Goal: Find specific fact: Find specific fact

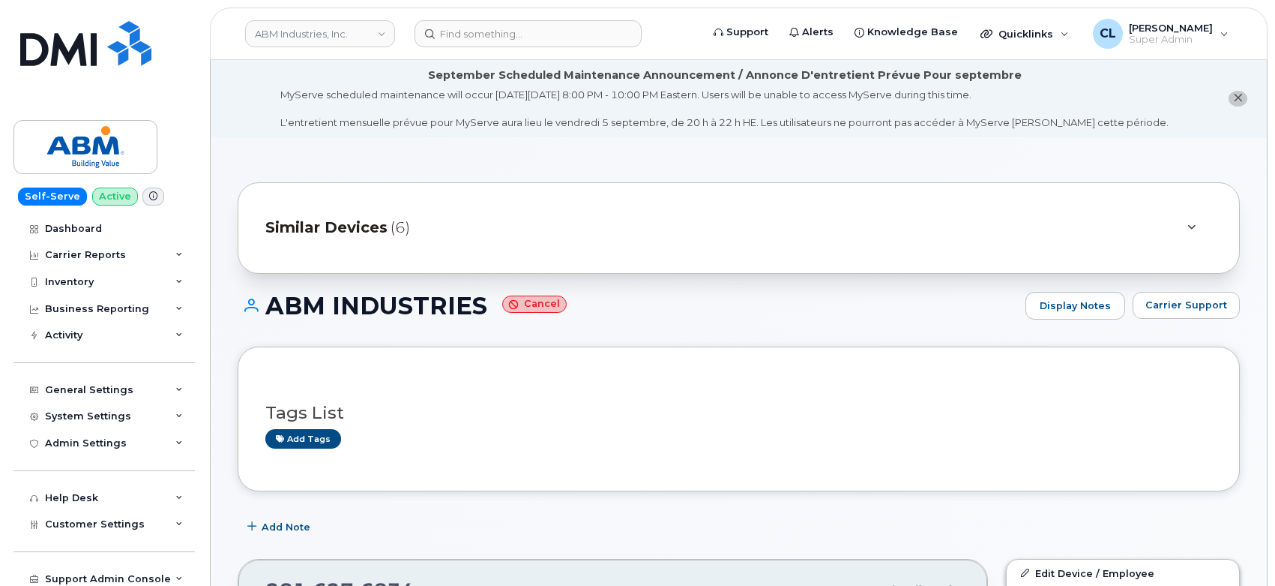
scroll to position [416, 0]
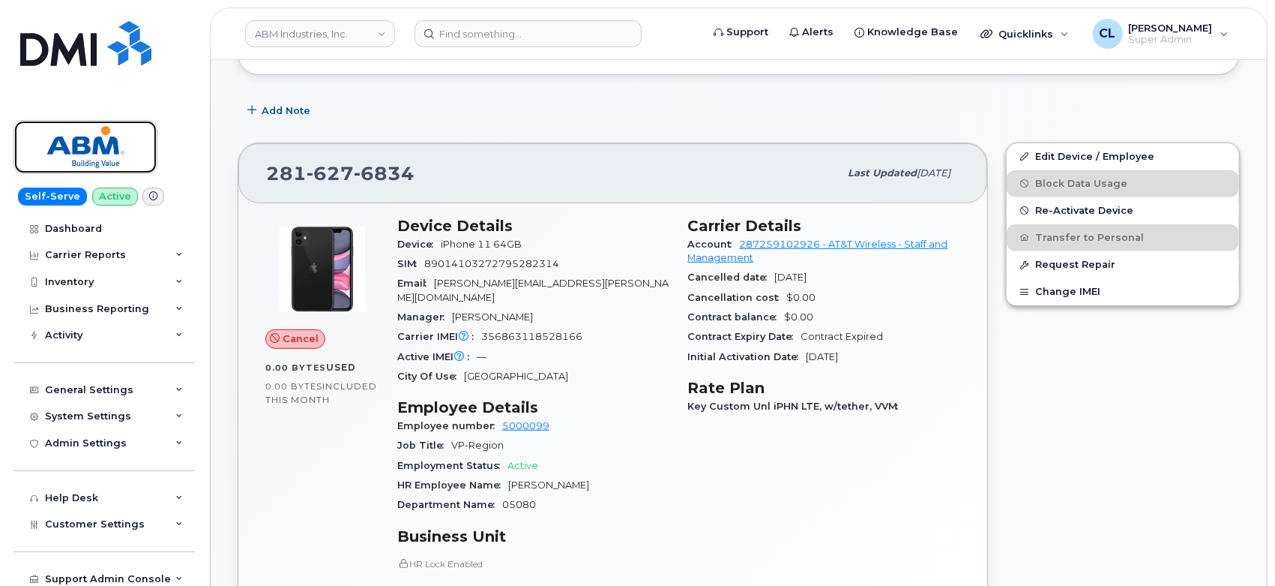
click at [97, 136] on img at bounding box center [85, 146] width 115 height 43
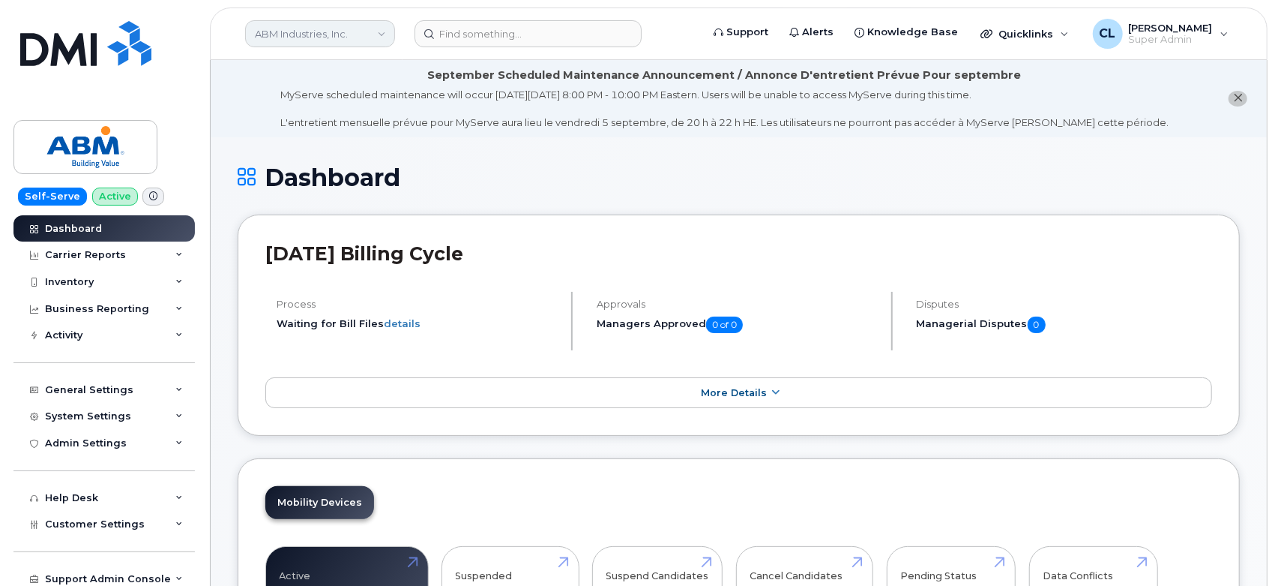
click at [286, 40] on link "ABM Industries, Inc." at bounding box center [320, 33] width 150 height 27
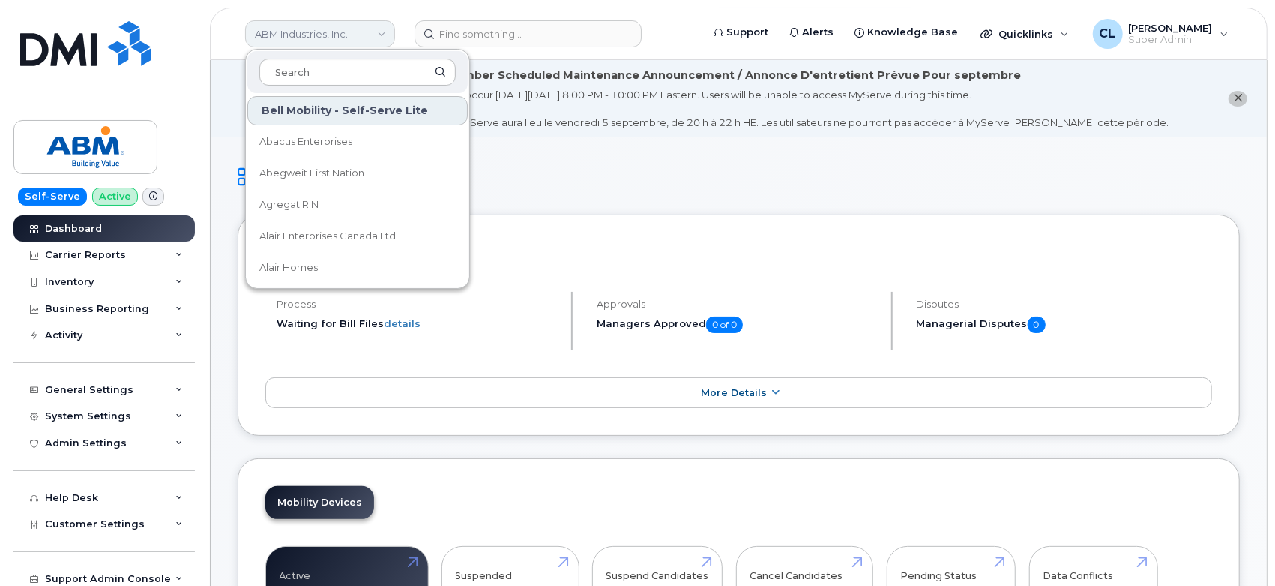
click at [286, 40] on link "ABM Industries, Inc." at bounding box center [320, 33] width 150 height 27
click at [224, 37] on header "ABM Industries, Inc. Bell Mobility - Self-Serve Lite Abacus Enterprises Abegwei…" at bounding box center [739, 33] width 1058 height 52
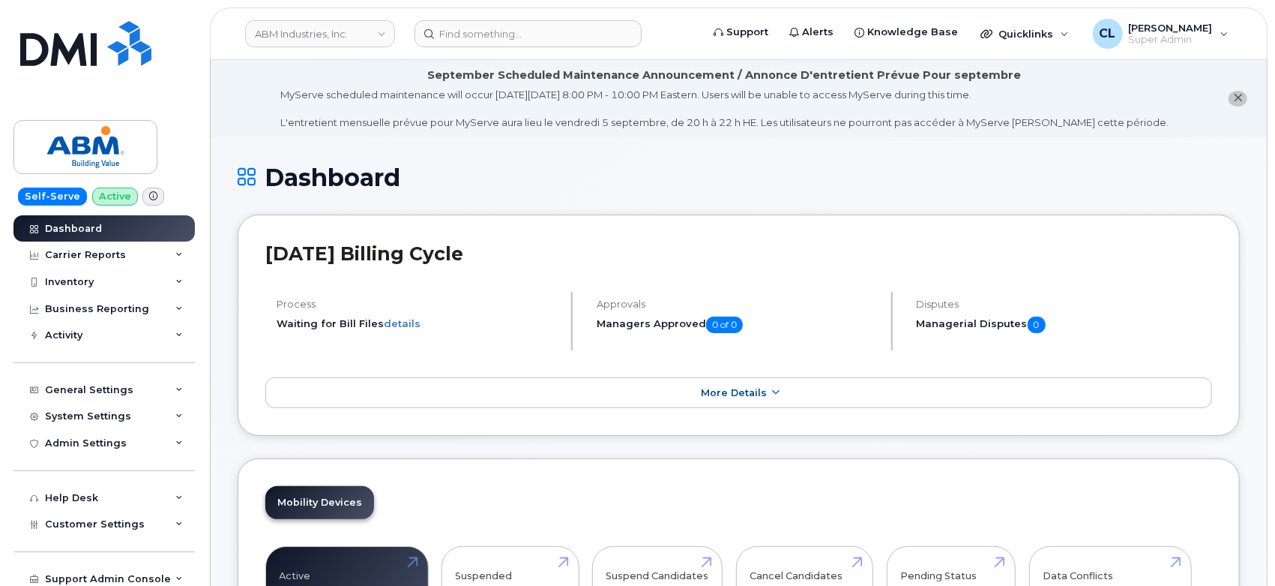
click at [218, 78] on li "September Scheduled Maintenance Announcement / Annonce D'entretient Prévue Pour…" at bounding box center [739, 98] width 1056 height 77
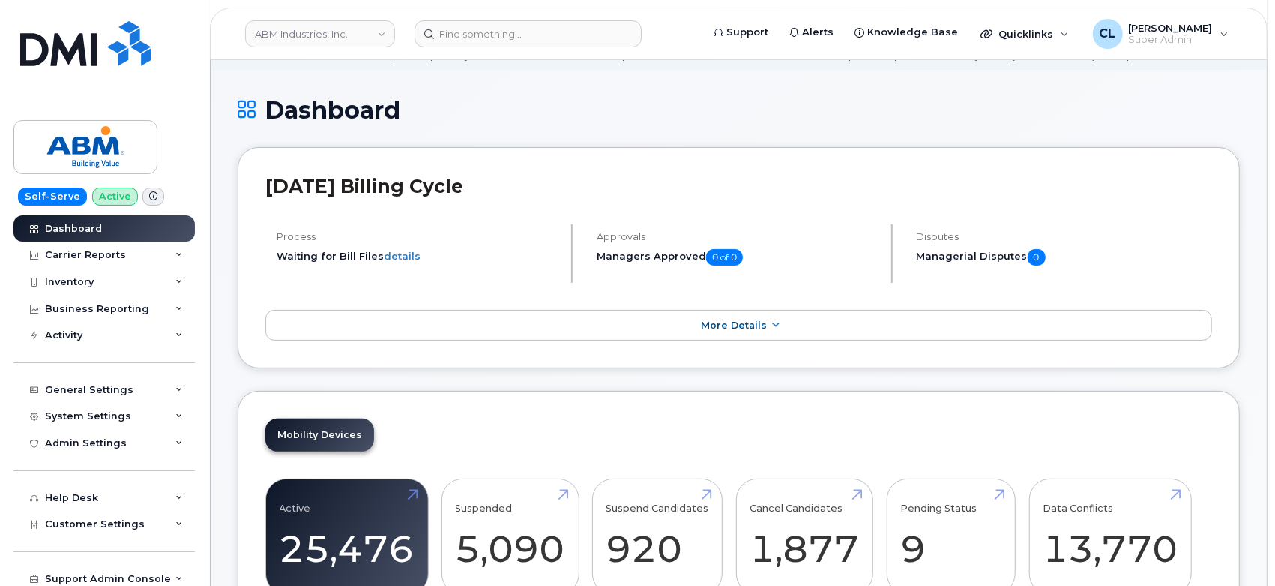
scroll to position [499, 0]
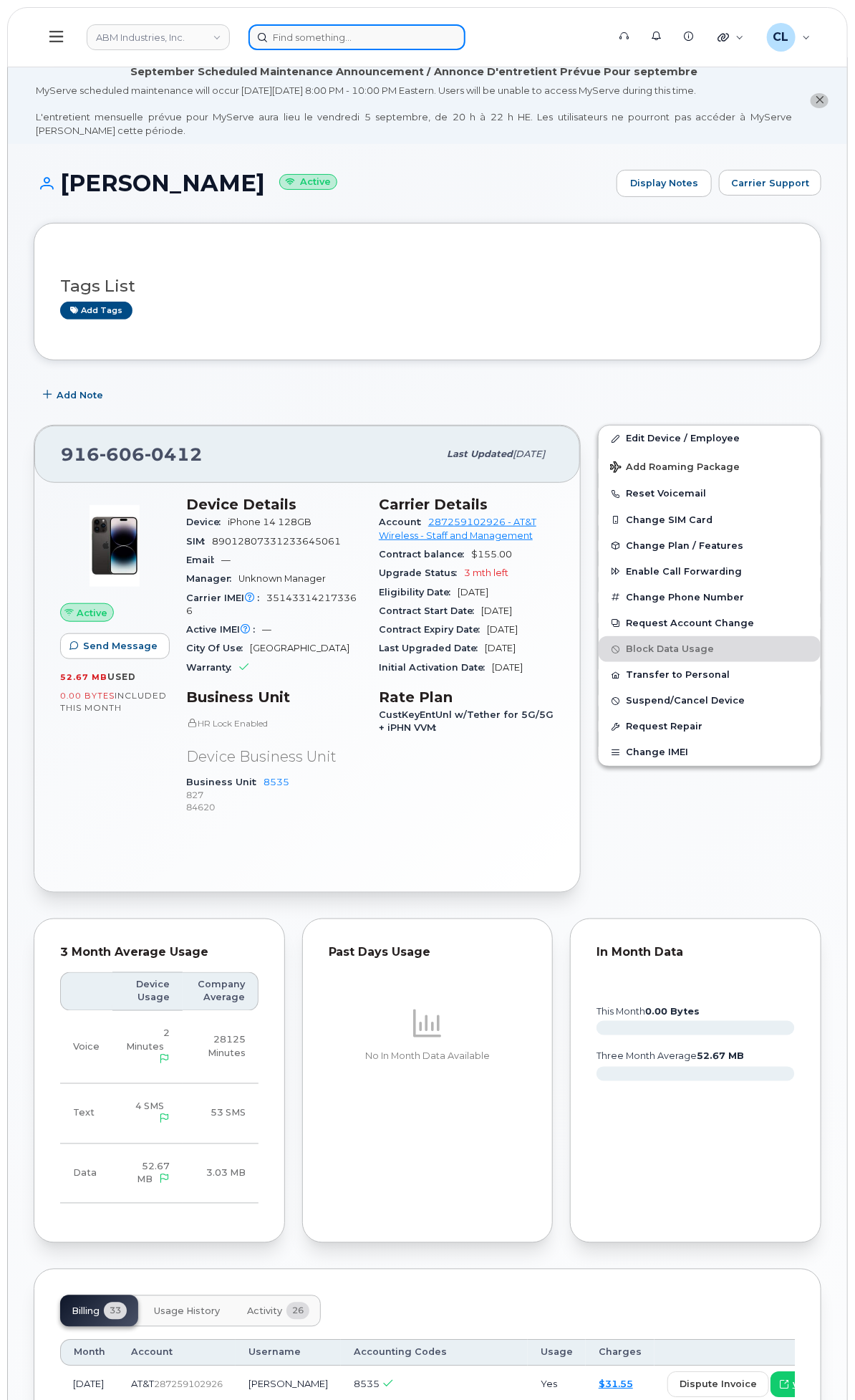
click at [439, 32] on input at bounding box center [356, 36] width 217 height 26
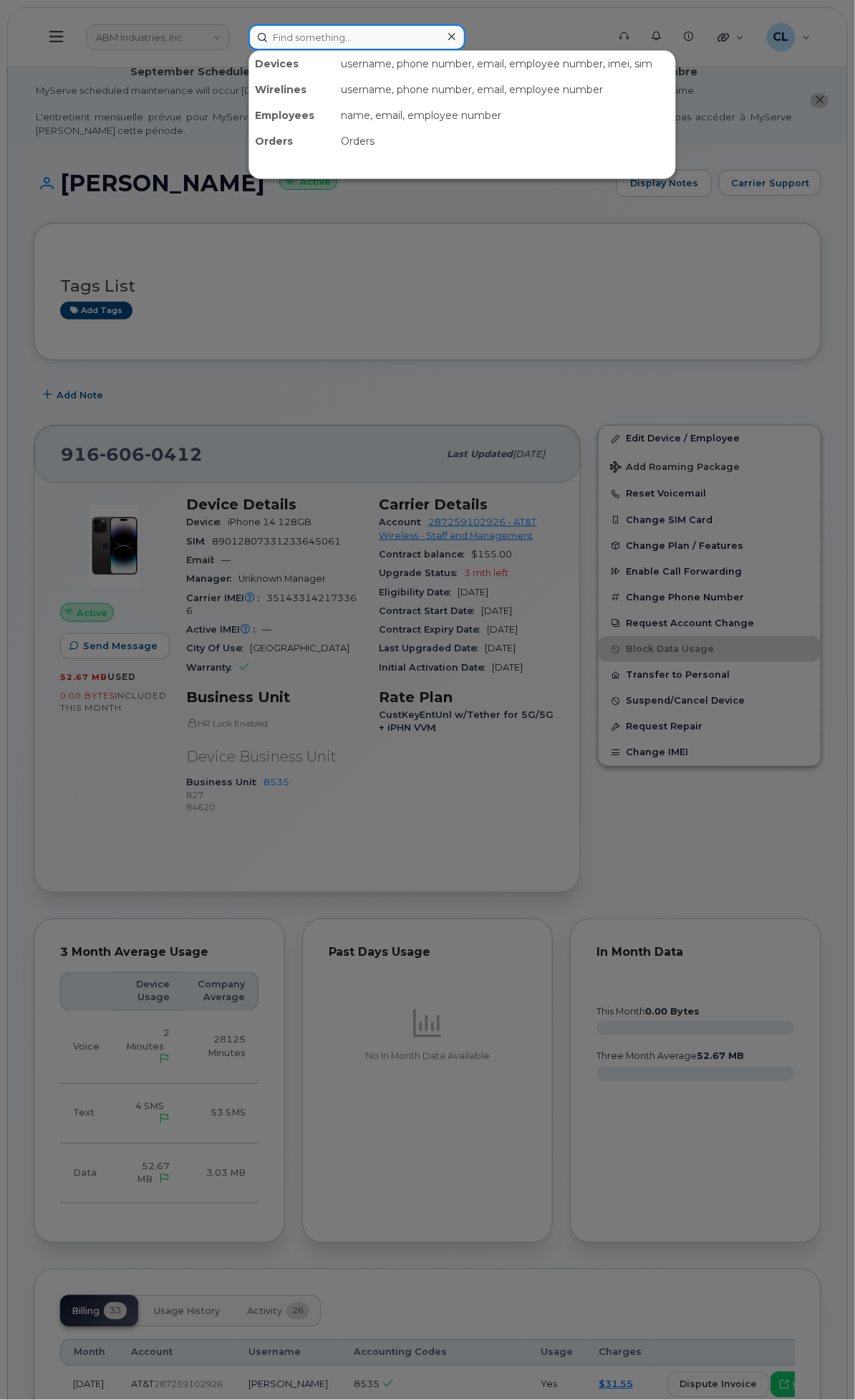
paste input "7203608162"
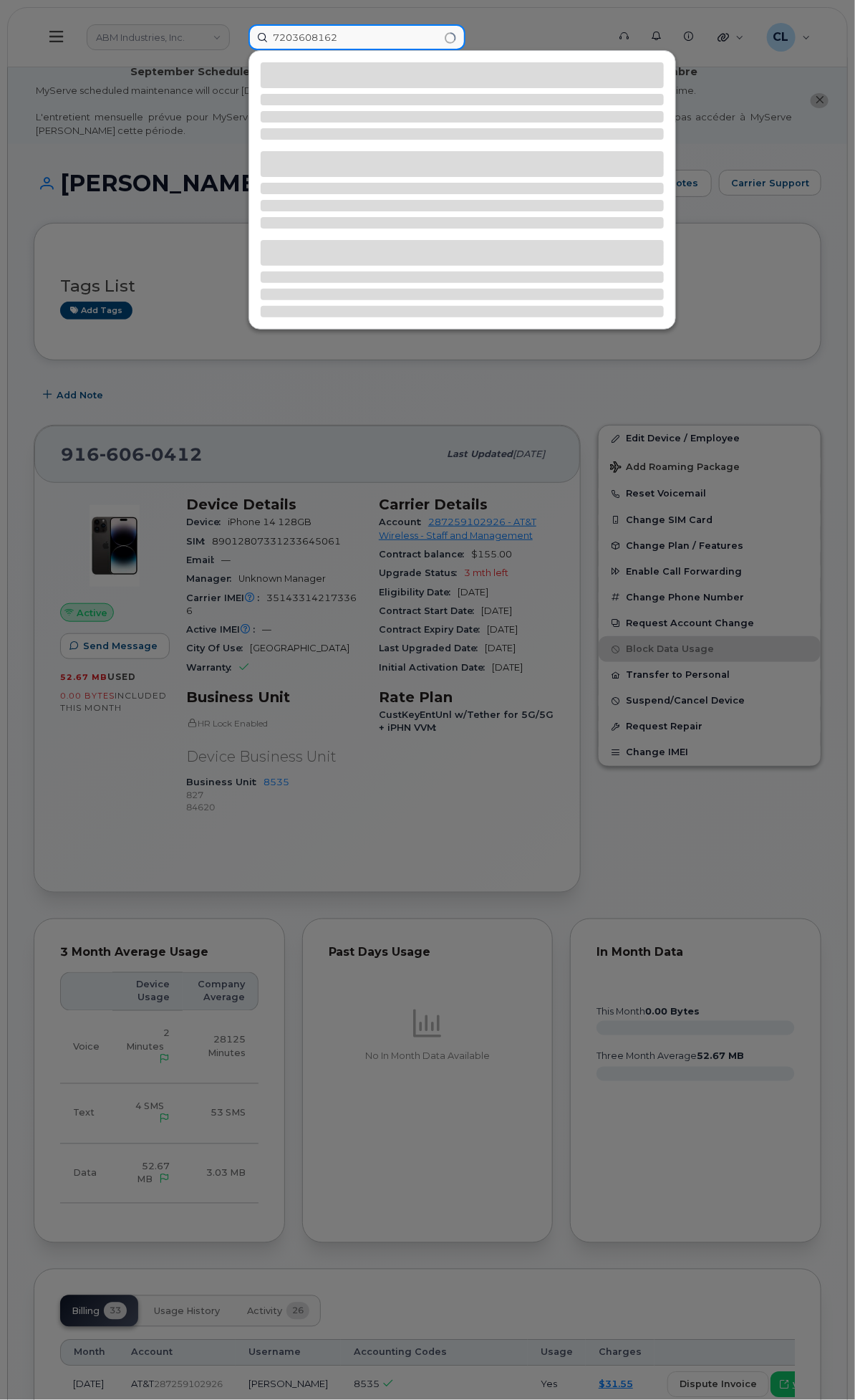
type input "7203608162"
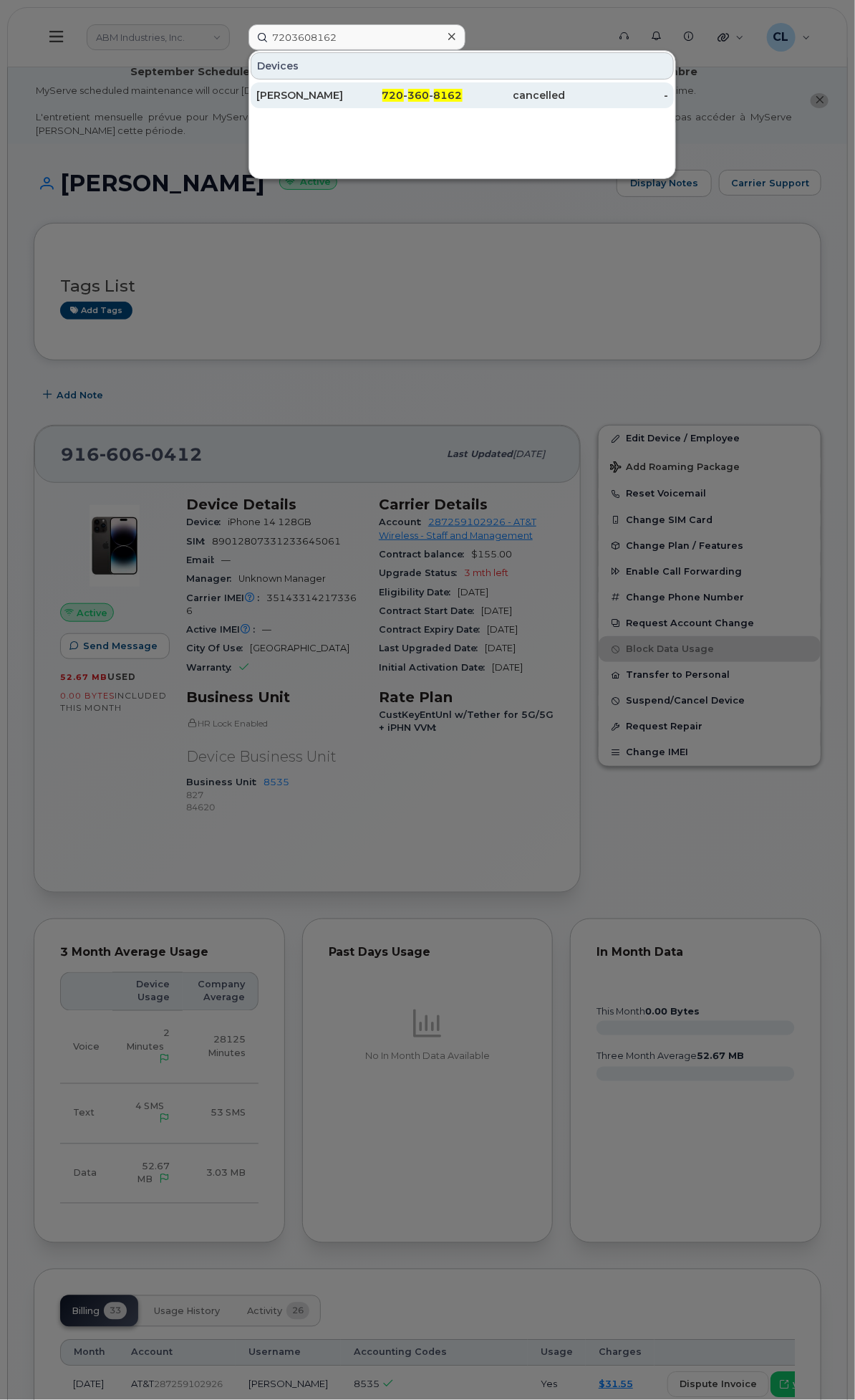
click at [359, 89] on div "JACQUELINE BENITEZ" at bounding box center [308, 95] width 103 height 14
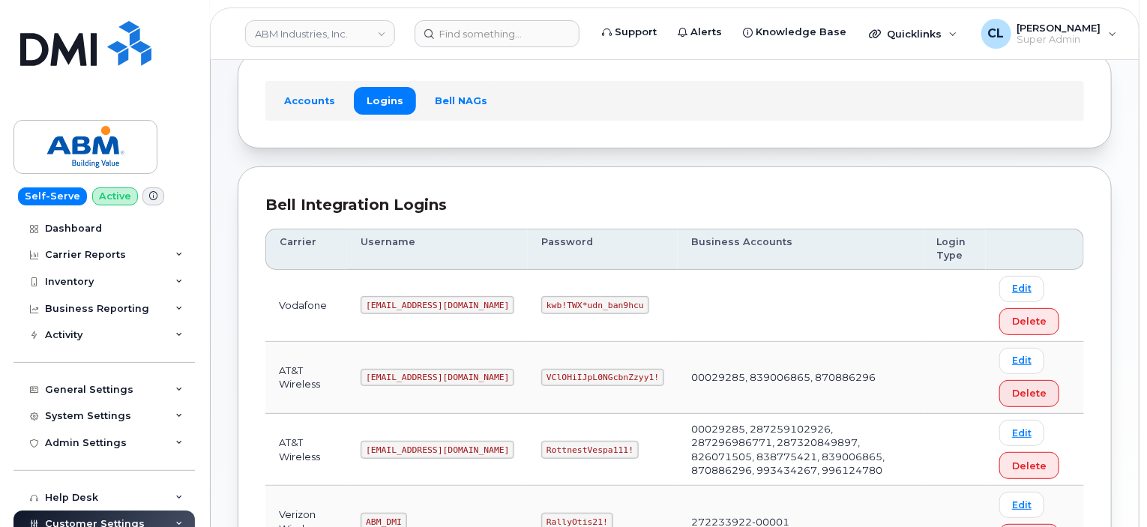
scroll to position [75, 0]
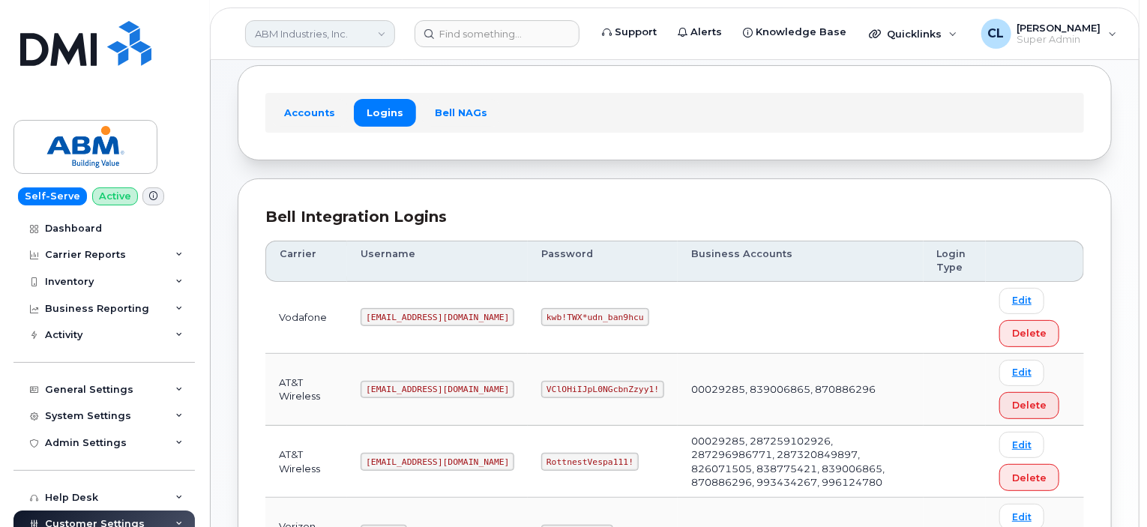
click at [366, 37] on link "ABM Industries, Inc." at bounding box center [320, 33] width 150 height 27
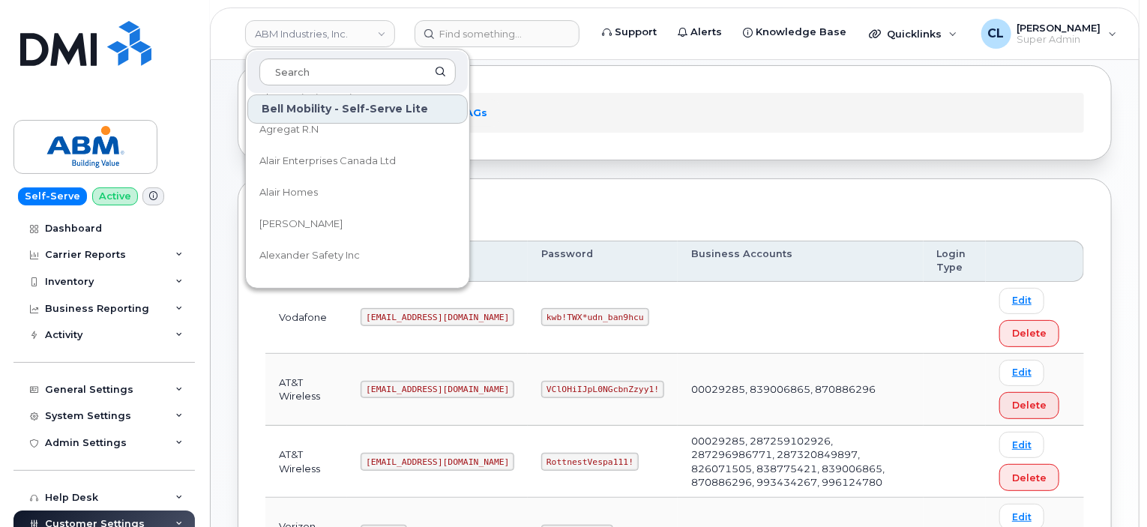
click at [347, 85] on div at bounding box center [357, 72] width 220 height 42
click at [348, 71] on input at bounding box center [357, 71] width 196 height 27
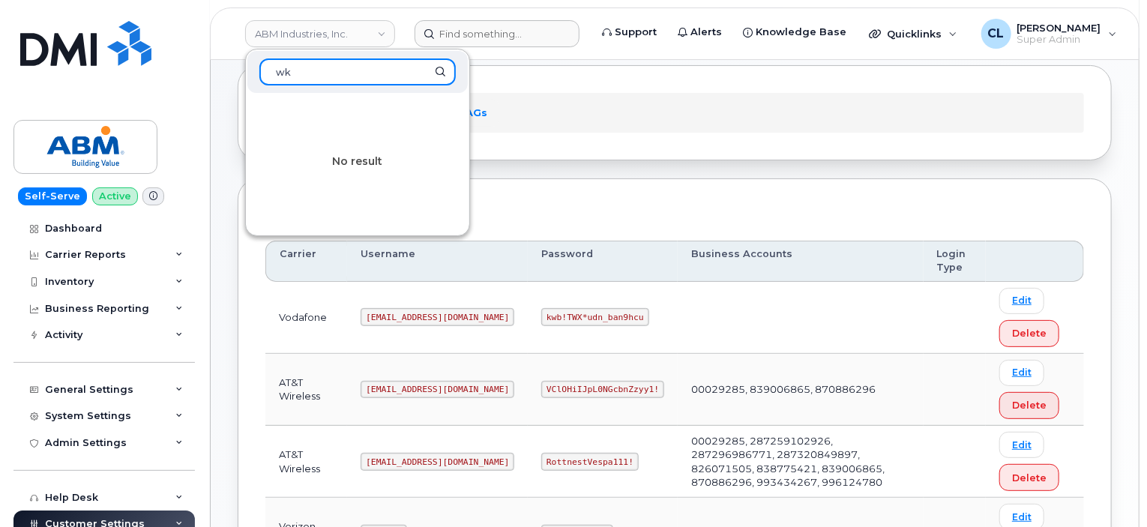
type input "w"
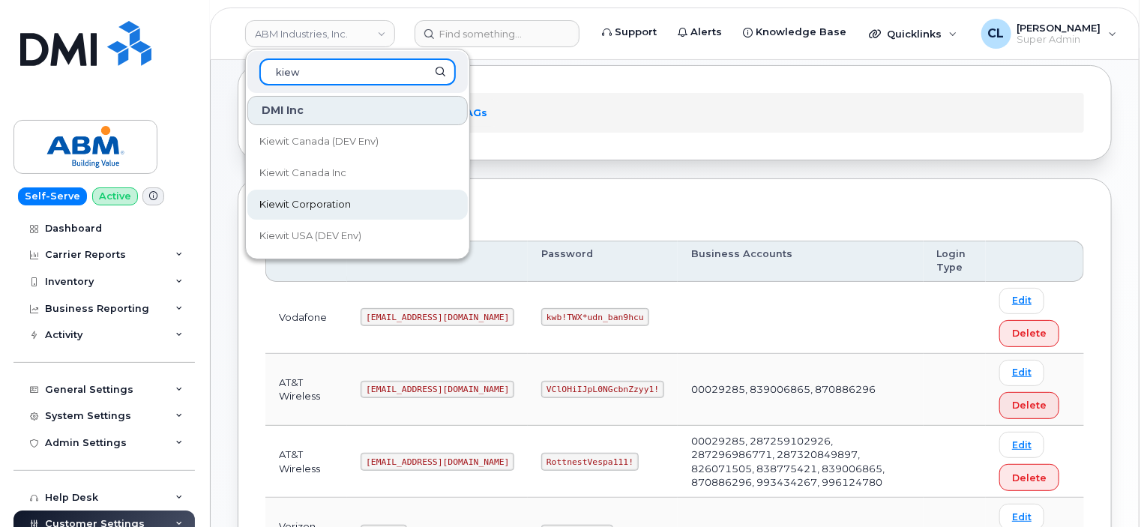
type input "kiew"
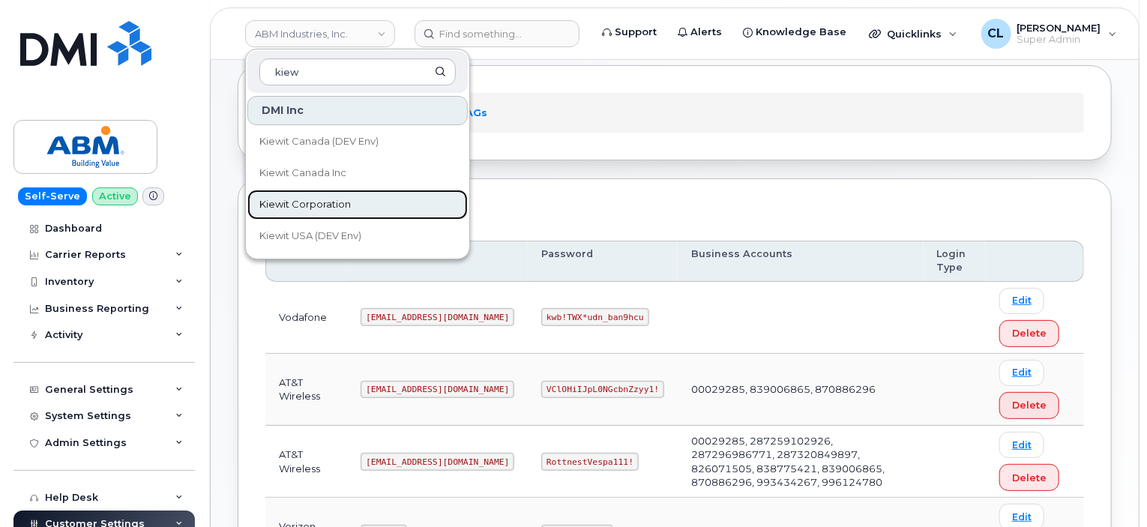
click at [359, 205] on link "Kiewit Corporation" at bounding box center [357, 205] width 220 height 30
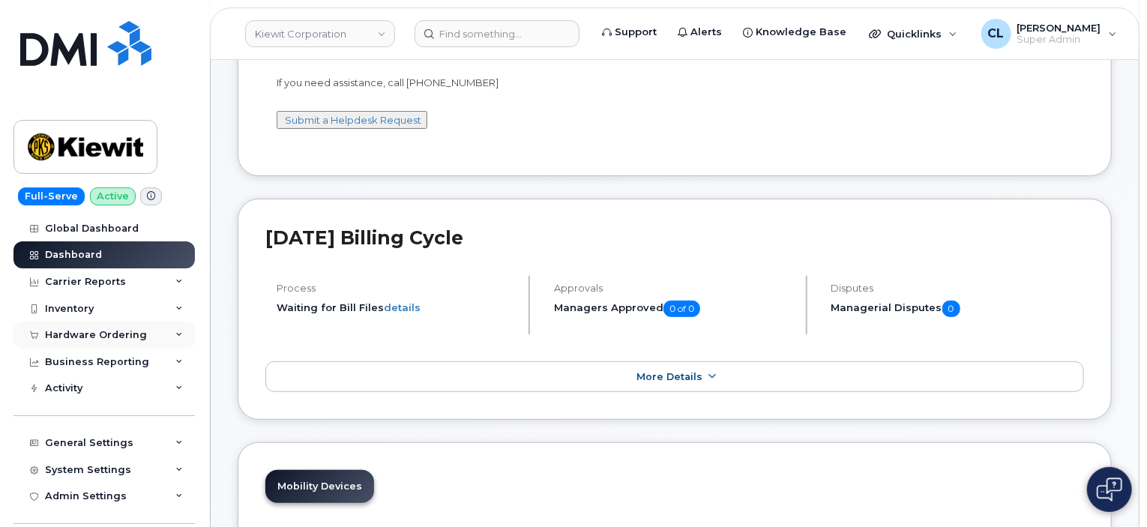
scroll to position [75, 0]
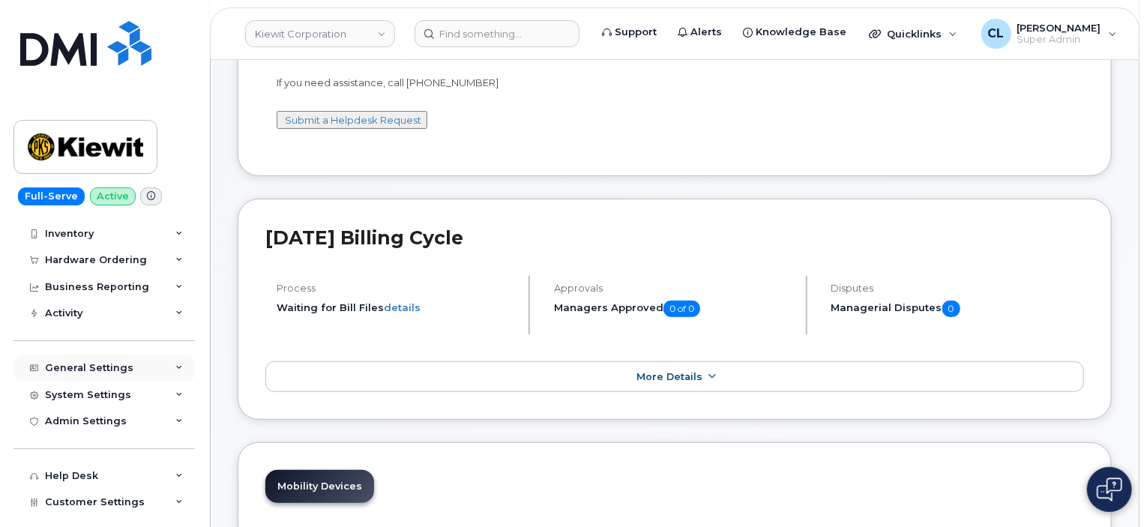
click at [106, 362] on div "General Settings" at bounding box center [89, 368] width 88 height 12
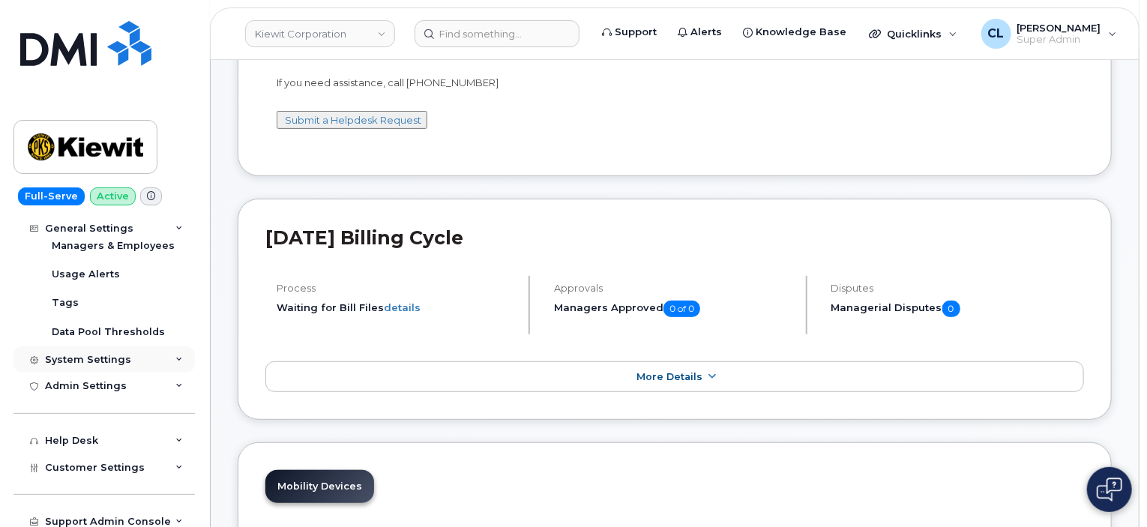
scroll to position [375, 0]
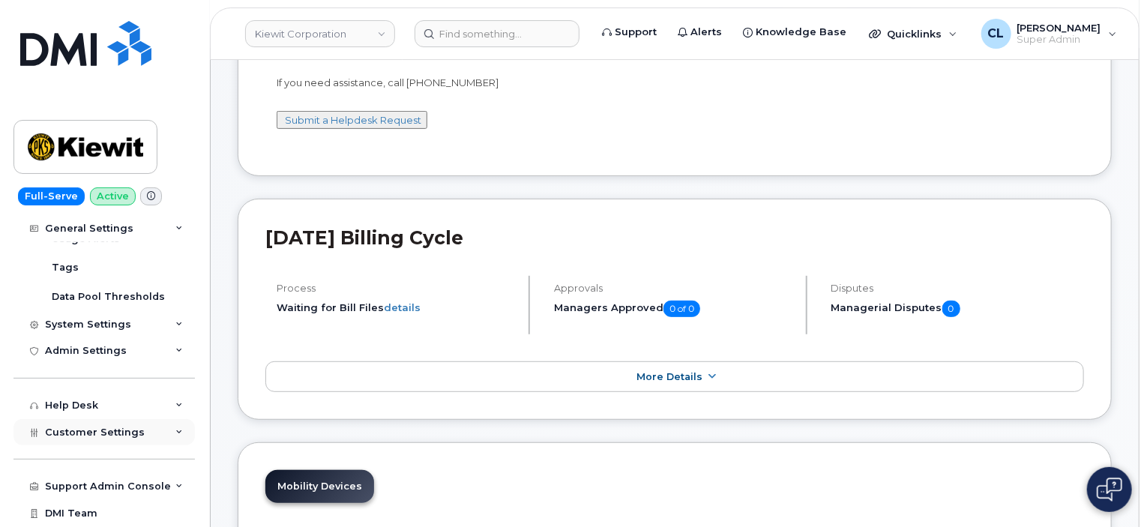
click at [132, 428] on span "Customer Settings" at bounding box center [95, 432] width 100 height 11
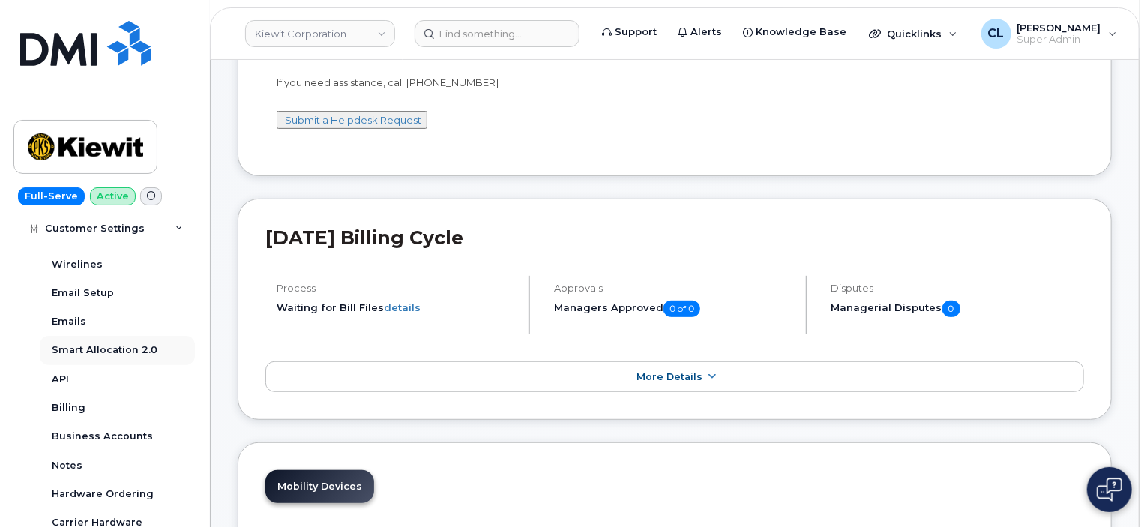
scroll to position [750, 0]
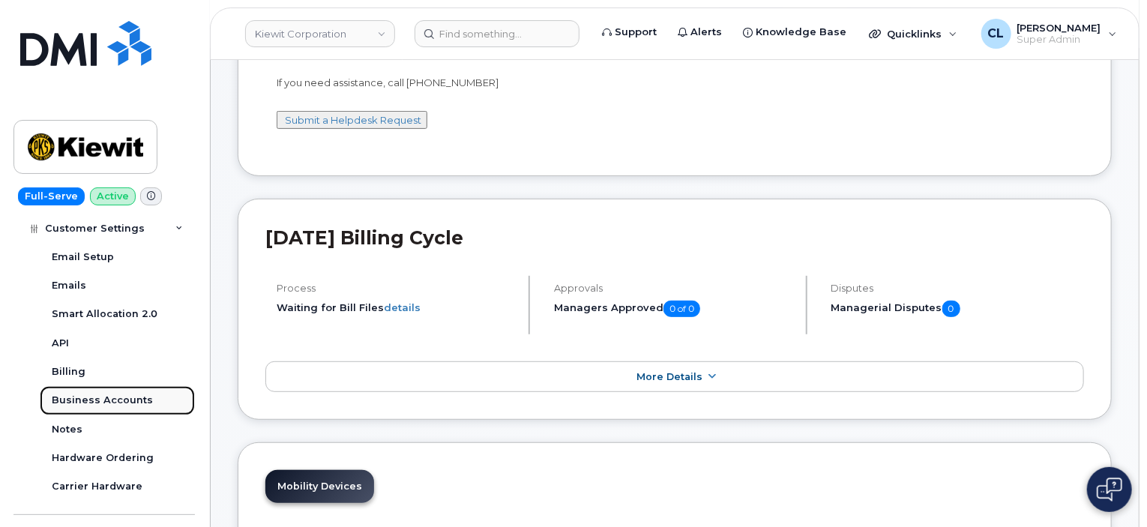
click at [124, 403] on div "Business Accounts" at bounding box center [102, 400] width 101 height 13
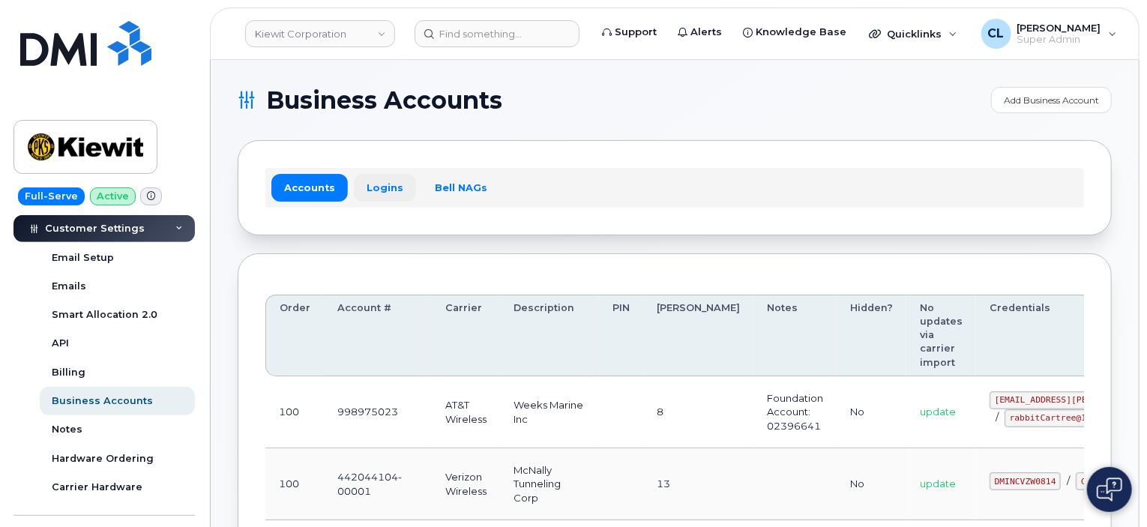
click at [387, 187] on link "Logins" at bounding box center [385, 187] width 62 height 27
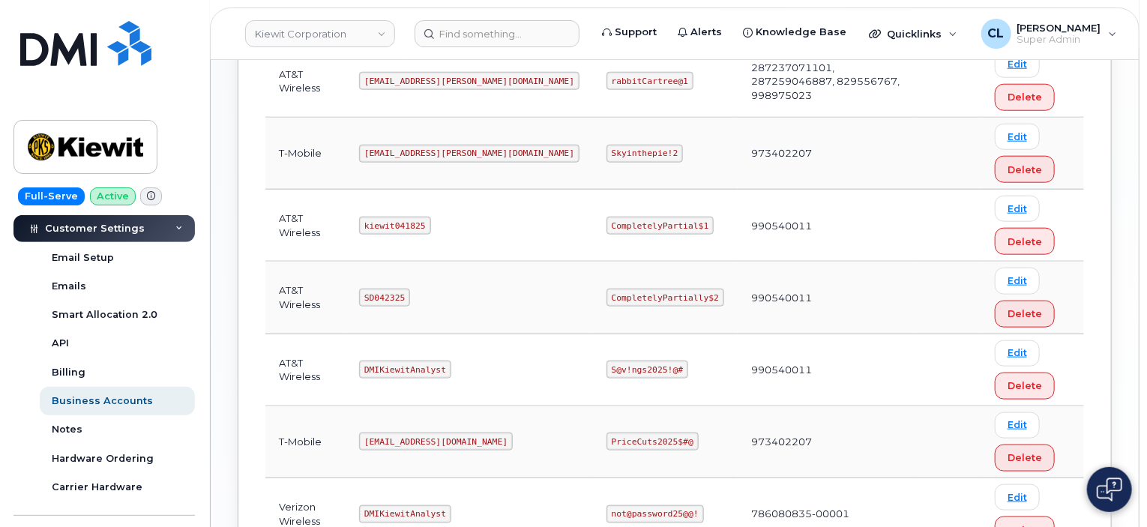
scroll to position [750, 0]
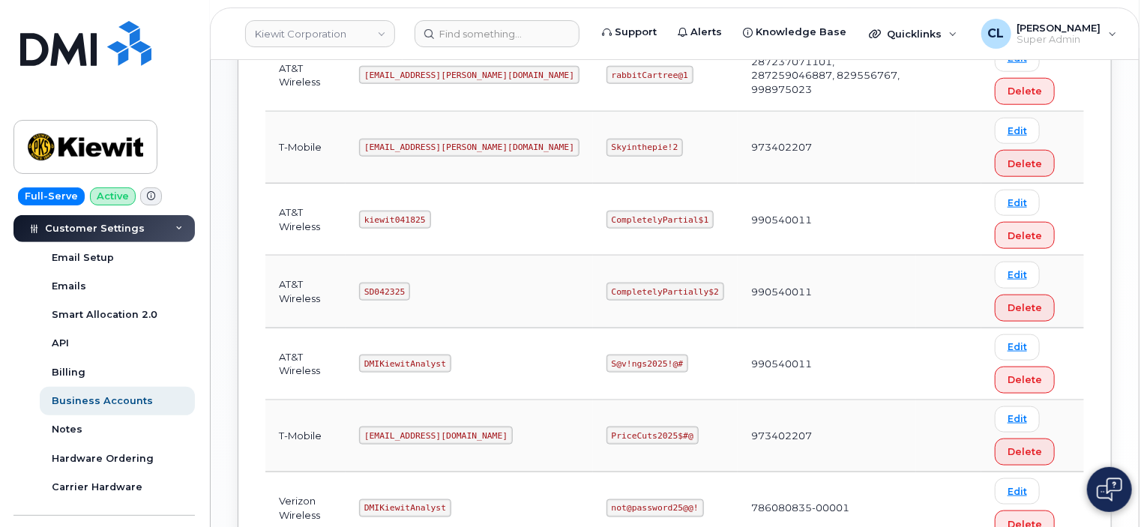
click at [397, 215] on code "kiewit041825" at bounding box center [394, 220] width 71 height 18
click at [397, 213] on code "kiewit041825" at bounding box center [394, 220] width 71 height 18
click at [396, 212] on code "kiewit041825" at bounding box center [394, 220] width 71 height 18
copy code "kiewit041825"
click at [613, 215] on code "CompletelyPartial$1" at bounding box center [660, 220] width 107 height 18
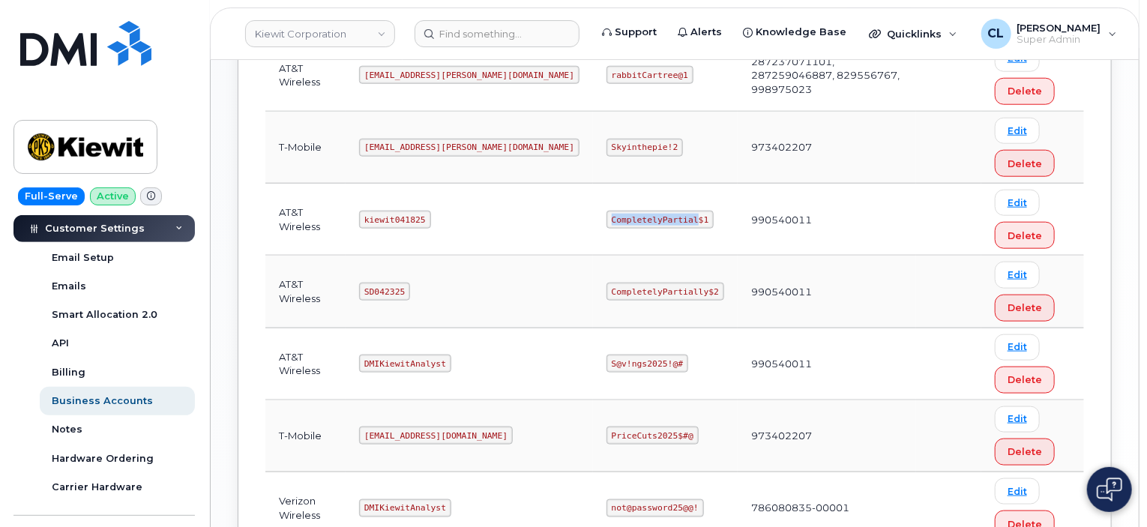
click at [613, 215] on code "CompletelyPartial$1" at bounding box center [660, 220] width 107 height 18
copy code "CompletelyPartial$1"
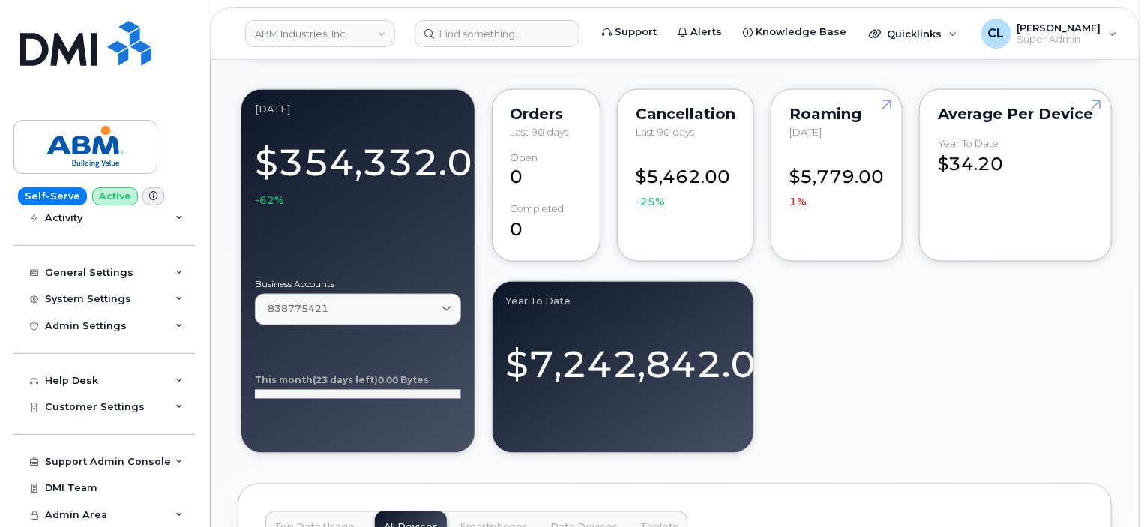
scroll to position [1350, 0]
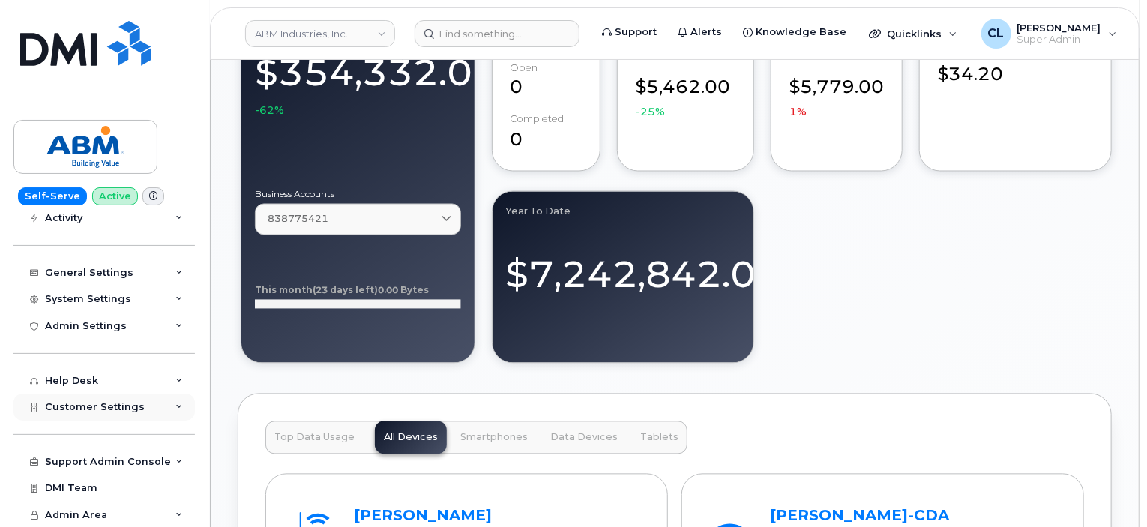
click at [130, 412] on span "Customer Settings" at bounding box center [95, 406] width 100 height 11
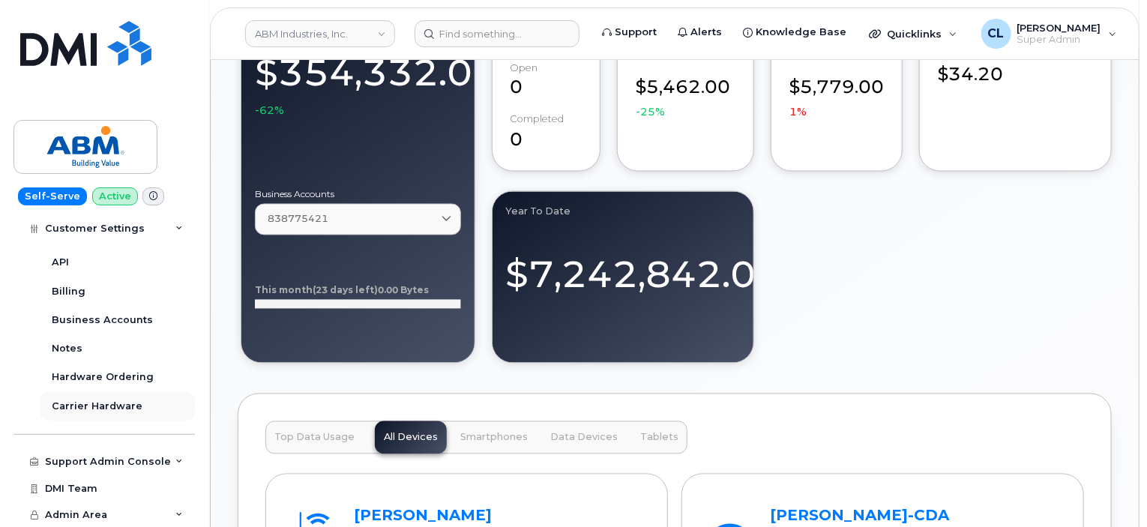
scroll to position [472, 0]
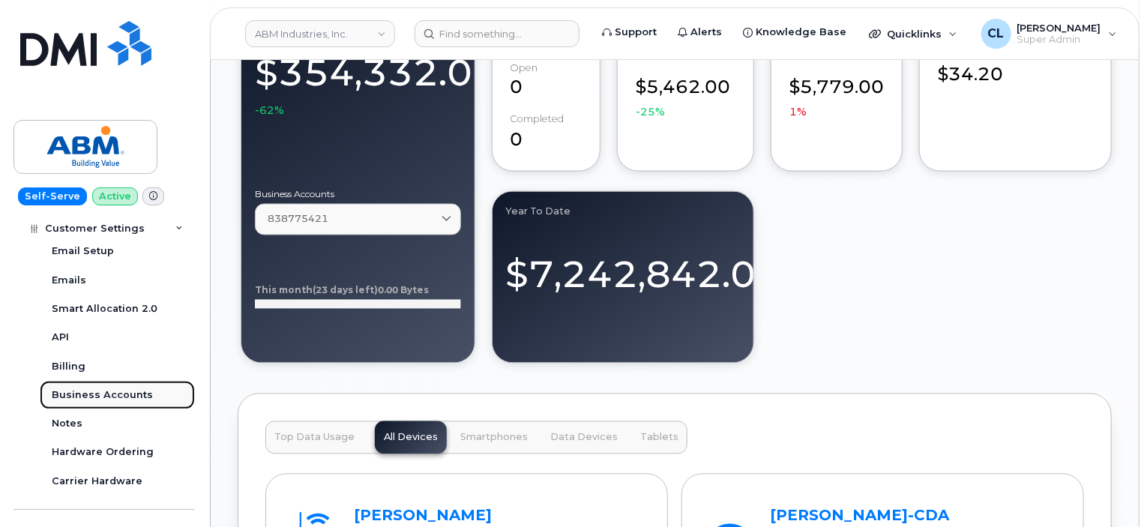
click at [132, 398] on div "Business Accounts" at bounding box center [102, 394] width 101 height 13
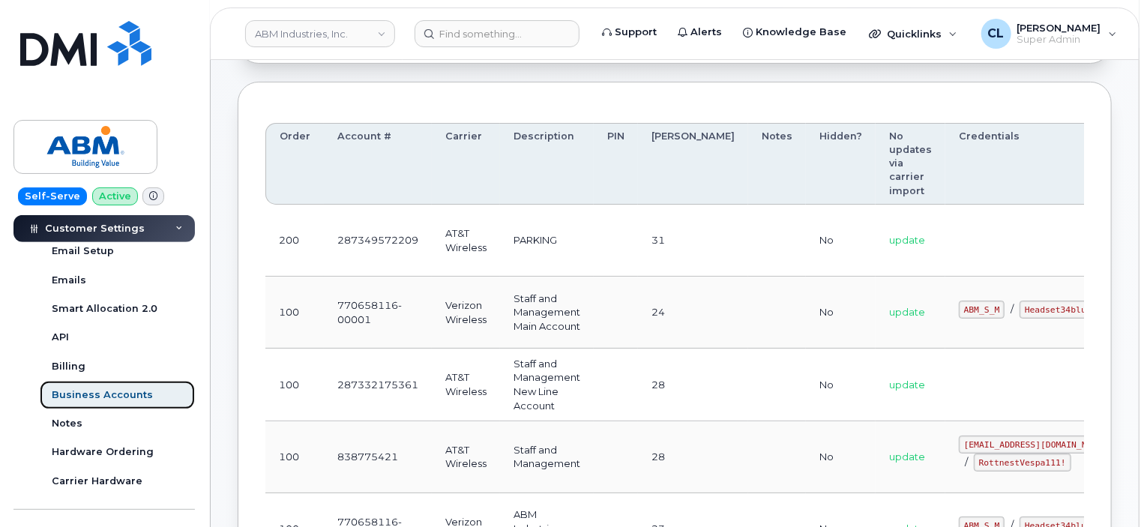
scroll to position [75, 0]
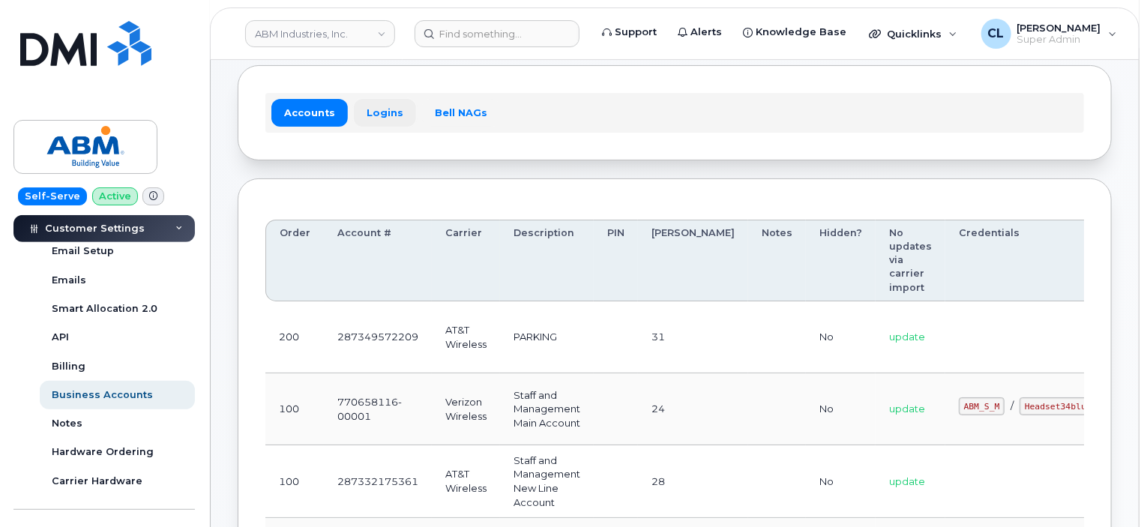
click at [379, 108] on link "Logins" at bounding box center [385, 112] width 62 height 27
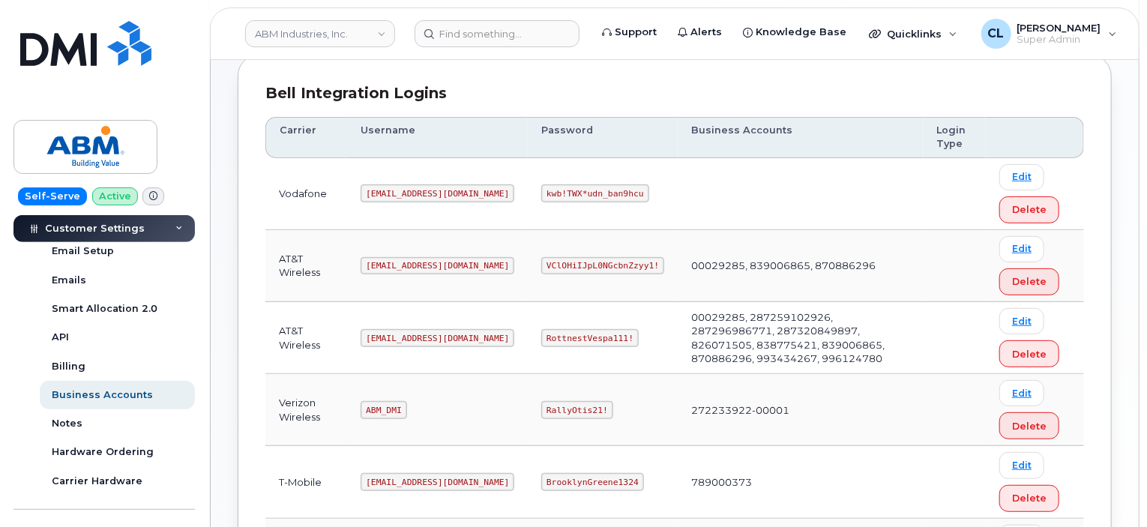
scroll to position [225, 0]
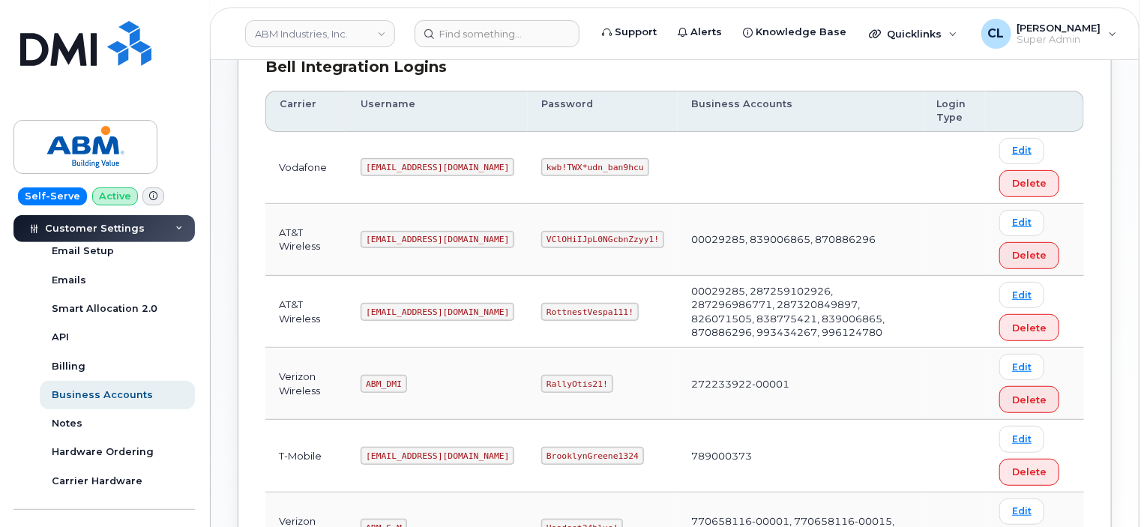
click at [396, 305] on code "abm@dminc.com" at bounding box center [438, 312] width 154 height 18
click at [399, 303] on code "abm@dminc.com" at bounding box center [438, 312] width 154 height 18
click at [402, 304] on code "abm@dminc.com" at bounding box center [438, 312] width 154 height 18
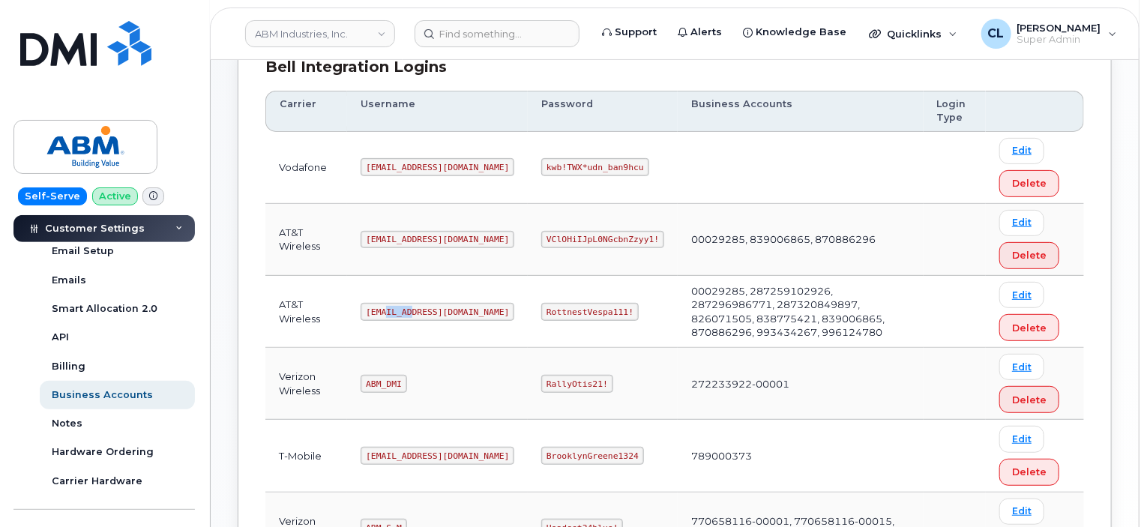
click at [402, 304] on code "abm@dminc.com" at bounding box center [438, 312] width 154 height 18
click at [541, 313] on code "RottnestVespa111!" at bounding box center [589, 312] width 97 height 18
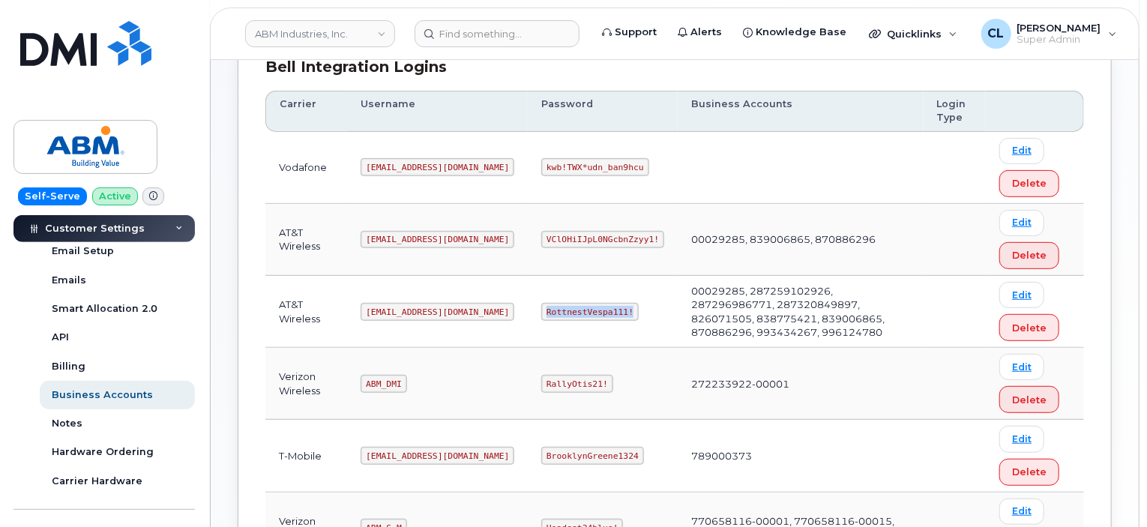
copy code "RottnestVespa111!"
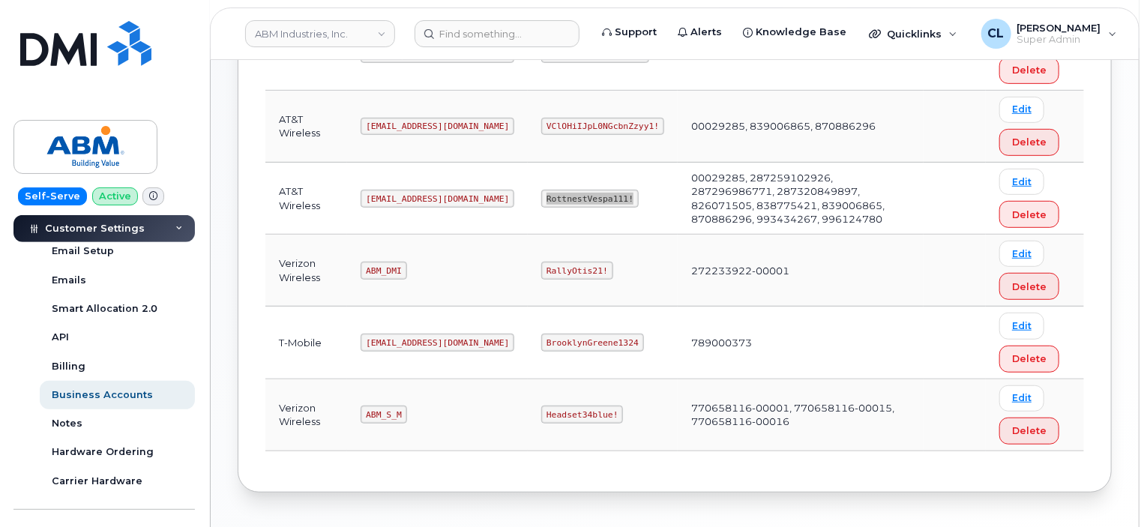
scroll to position [375, 0]
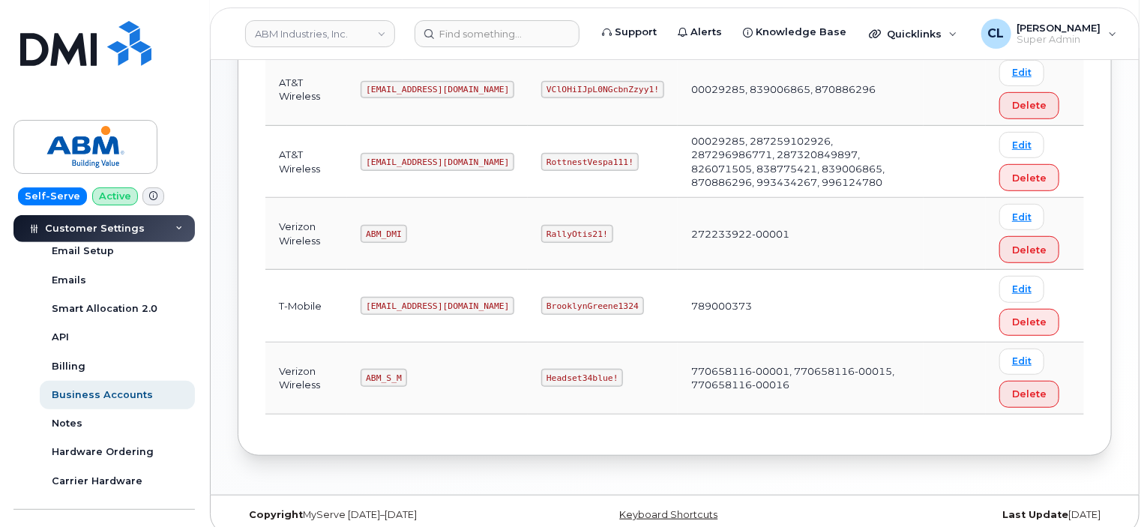
click at [376, 369] on code "ABM_S_M" at bounding box center [384, 378] width 46 height 18
copy code "ABM_S_M"
click at [541, 379] on code "Headset34blue!" at bounding box center [582, 378] width 82 height 18
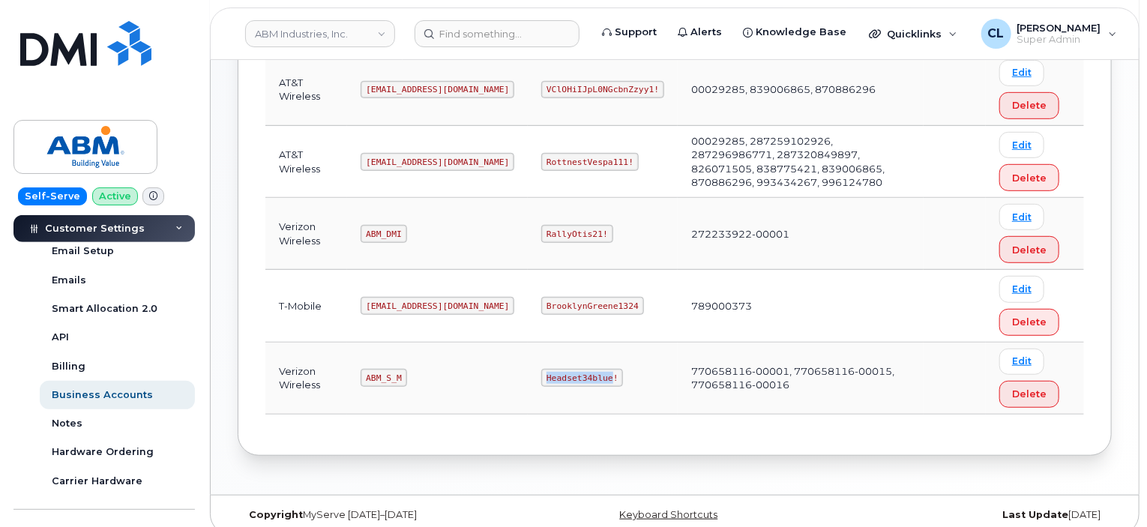
click at [541, 379] on code "Headset34blue!" at bounding box center [582, 378] width 82 height 18
copy code "Headset34blue!"
click at [12, 103] on div "Self-Serve Active Dashboard Carrier Reports Monthly Billing Data Daily Data Poo…" at bounding box center [101, 263] width 203 height 527
drag, startPoint x: 432, startPoint y: 304, endPoint x: 344, endPoint y: 313, distance: 88.3
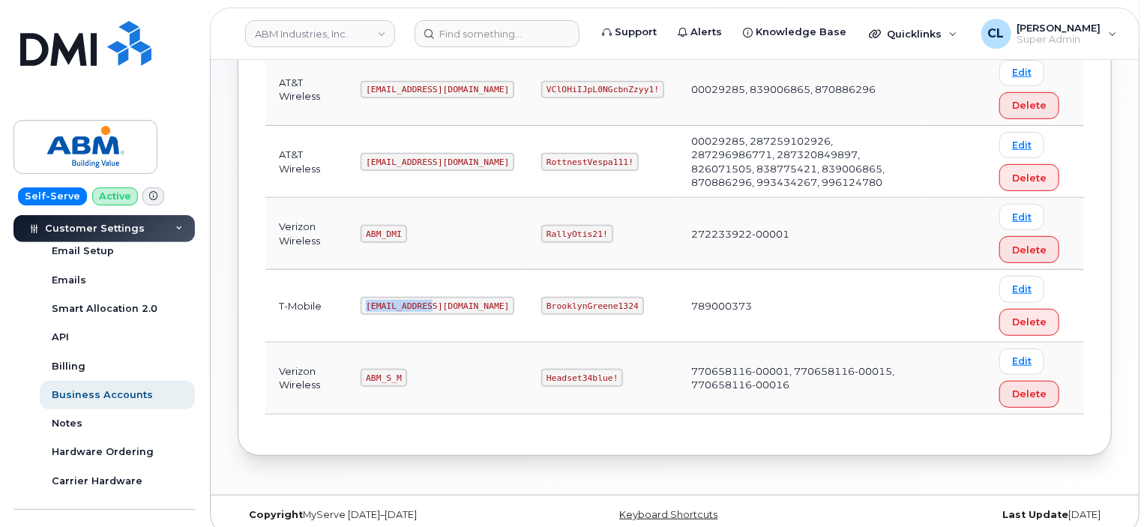
click at [344, 313] on tr "T-Mobile abm@dminc.com BrooklynGreene1324 789000373 Edit Delete" at bounding box center [674, 306] width 819 height 72
copy tr "abm@dminc.com"
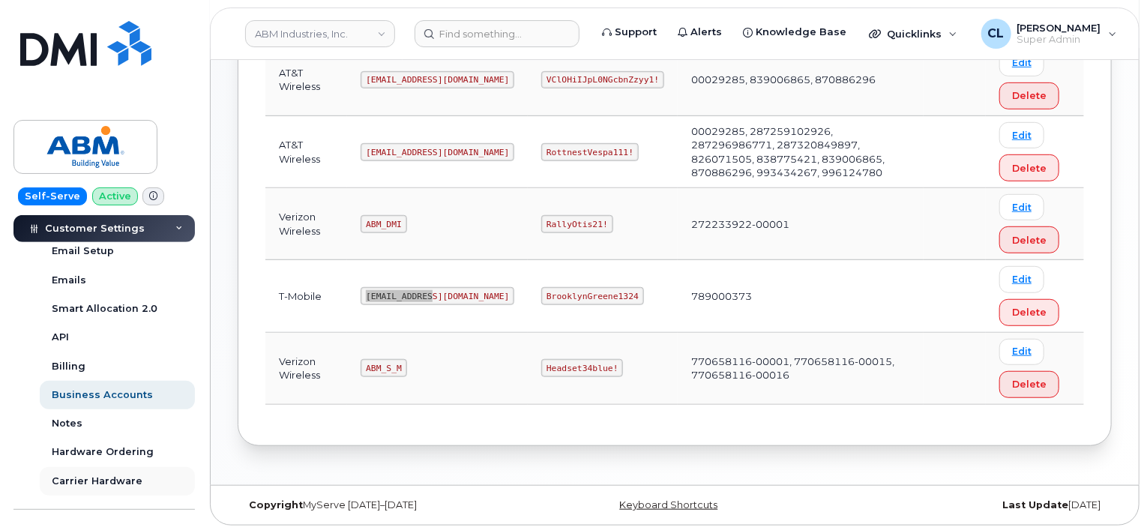
scroll to position [385, 0]
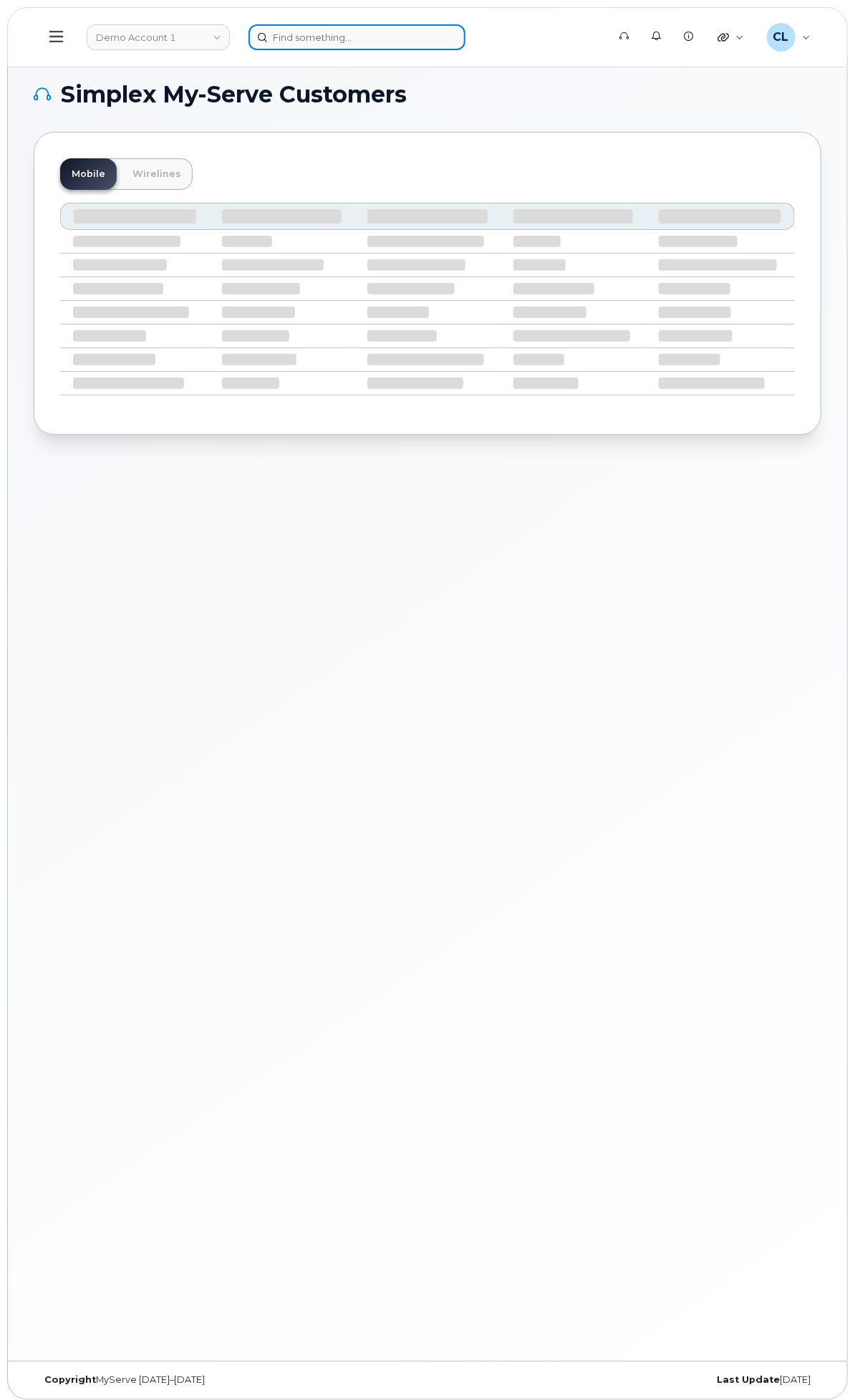
click at [465, 32] on input at bounding box center [356, 36] width 217 height 26
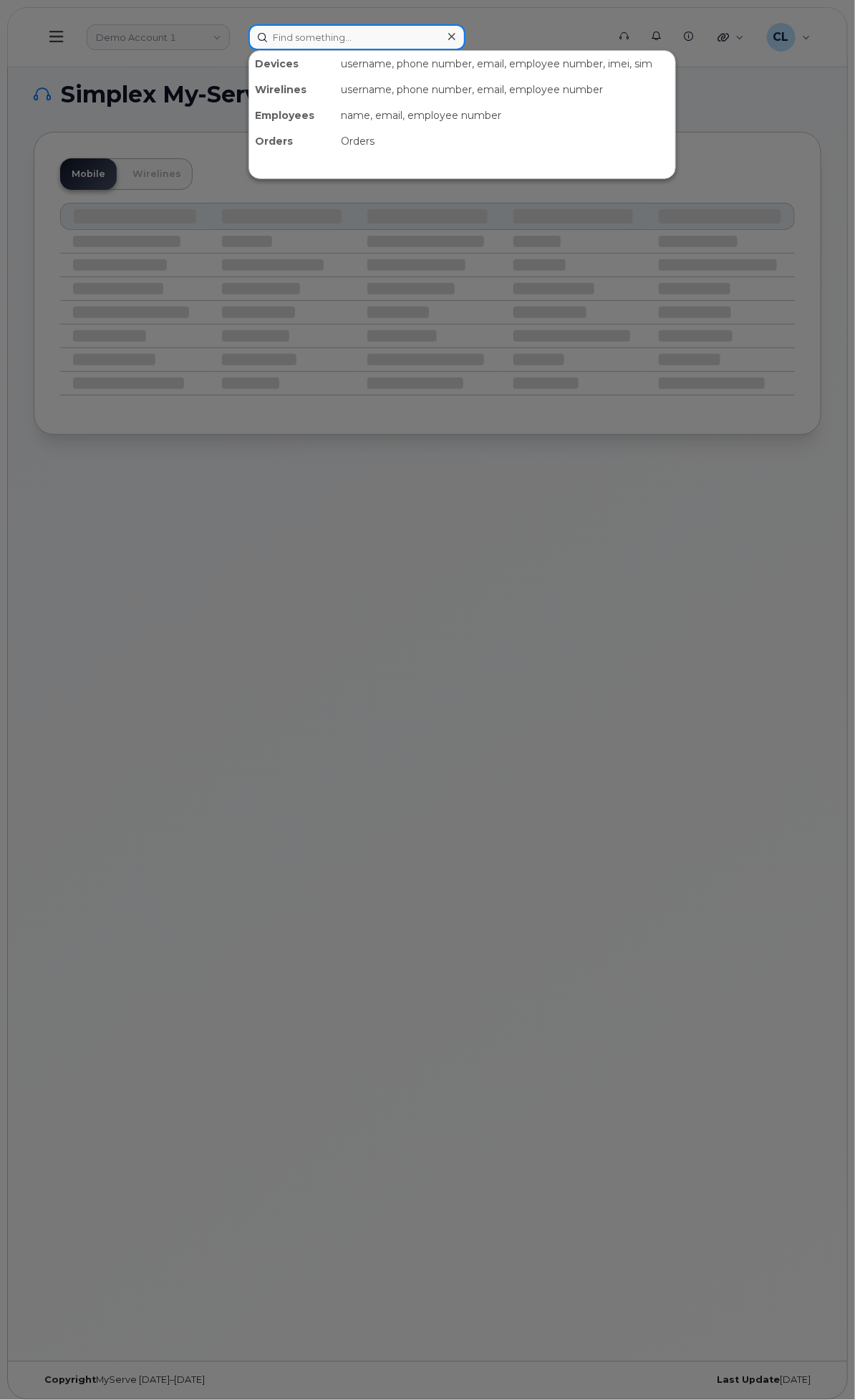
paste input "4012561520"
type input "4012561520"
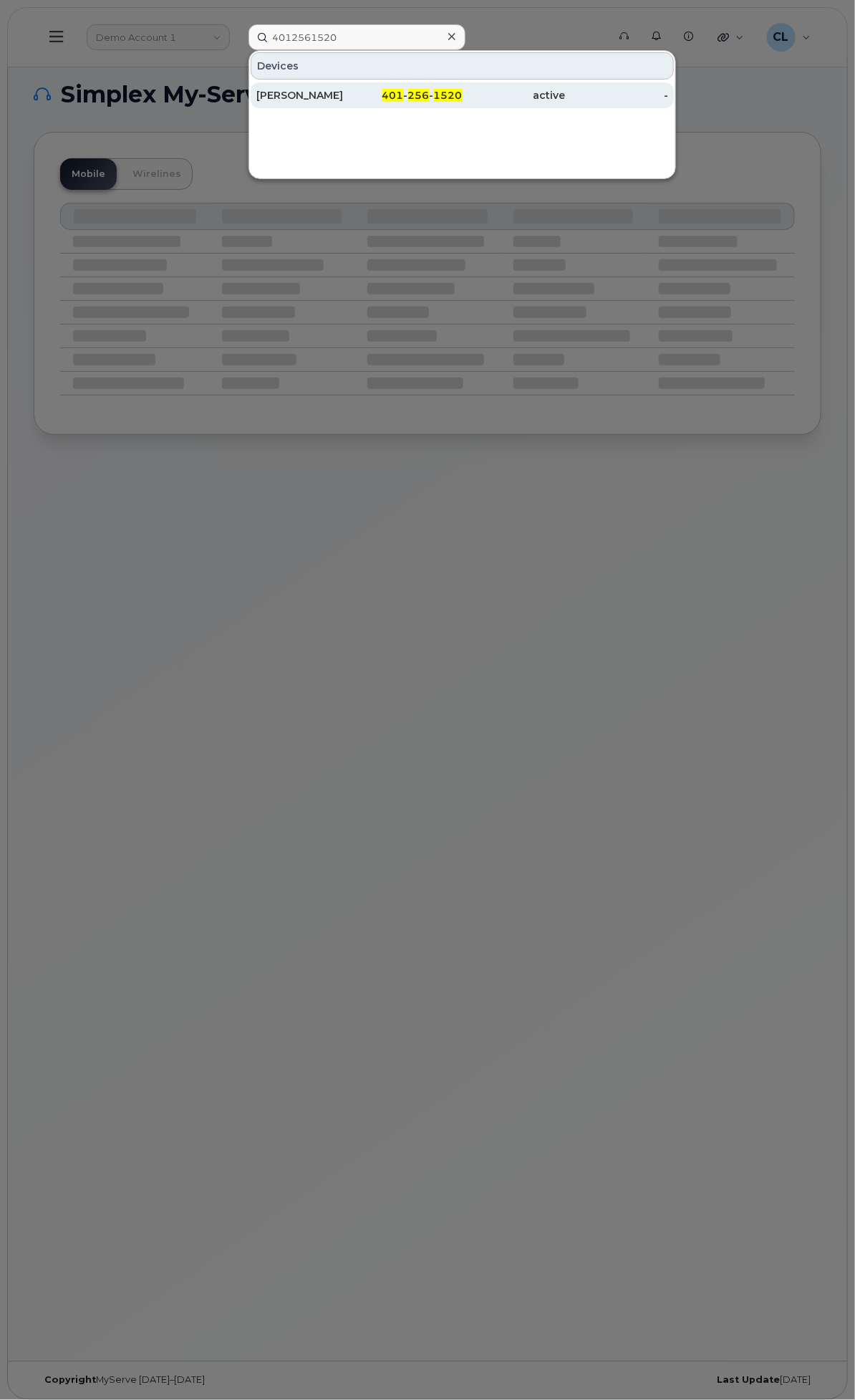
click at [359, 88] on div "[PERSON_NAME]" at bounding box center [308, 95] width 103 height 14
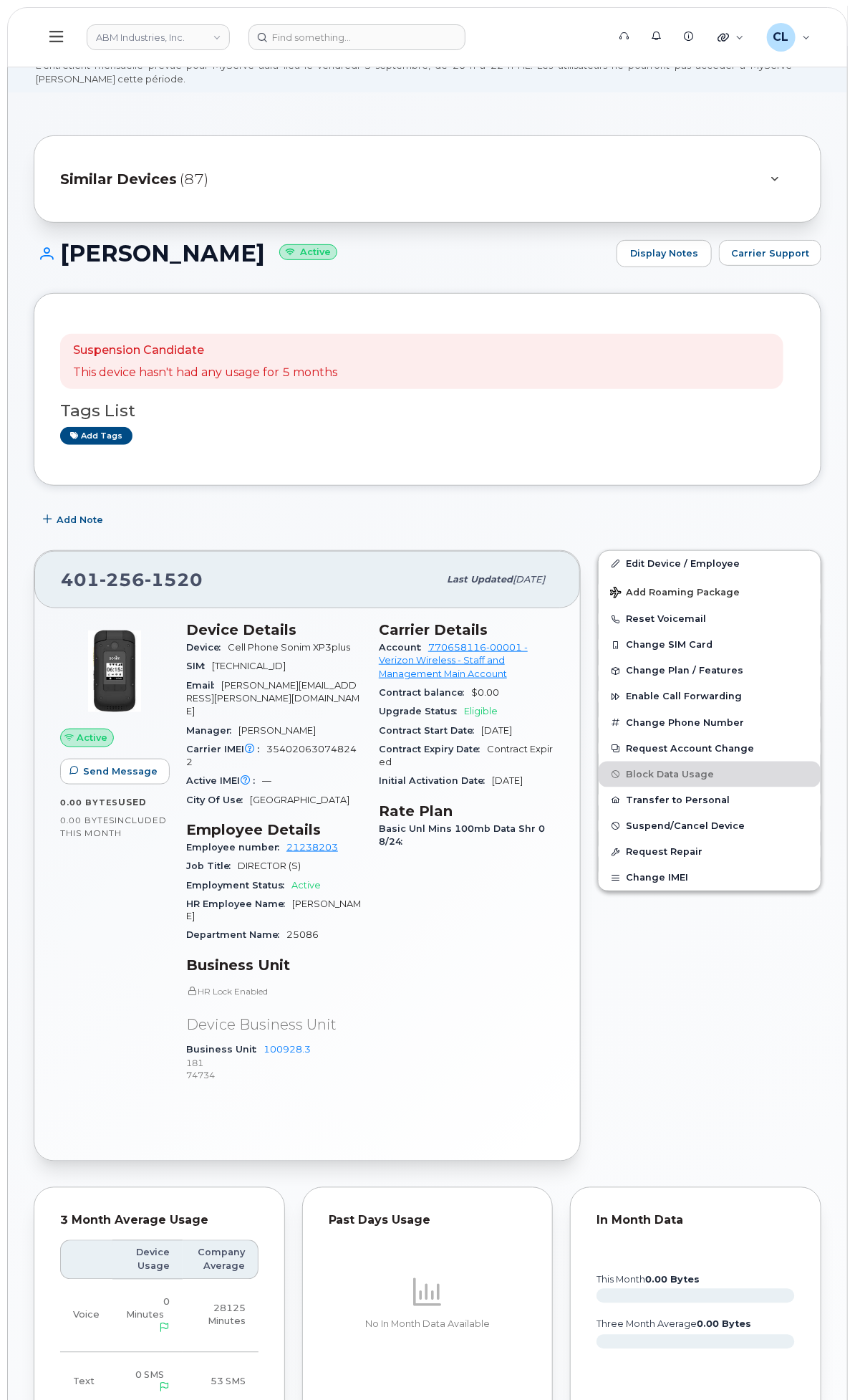
scroll to position [79, 0]
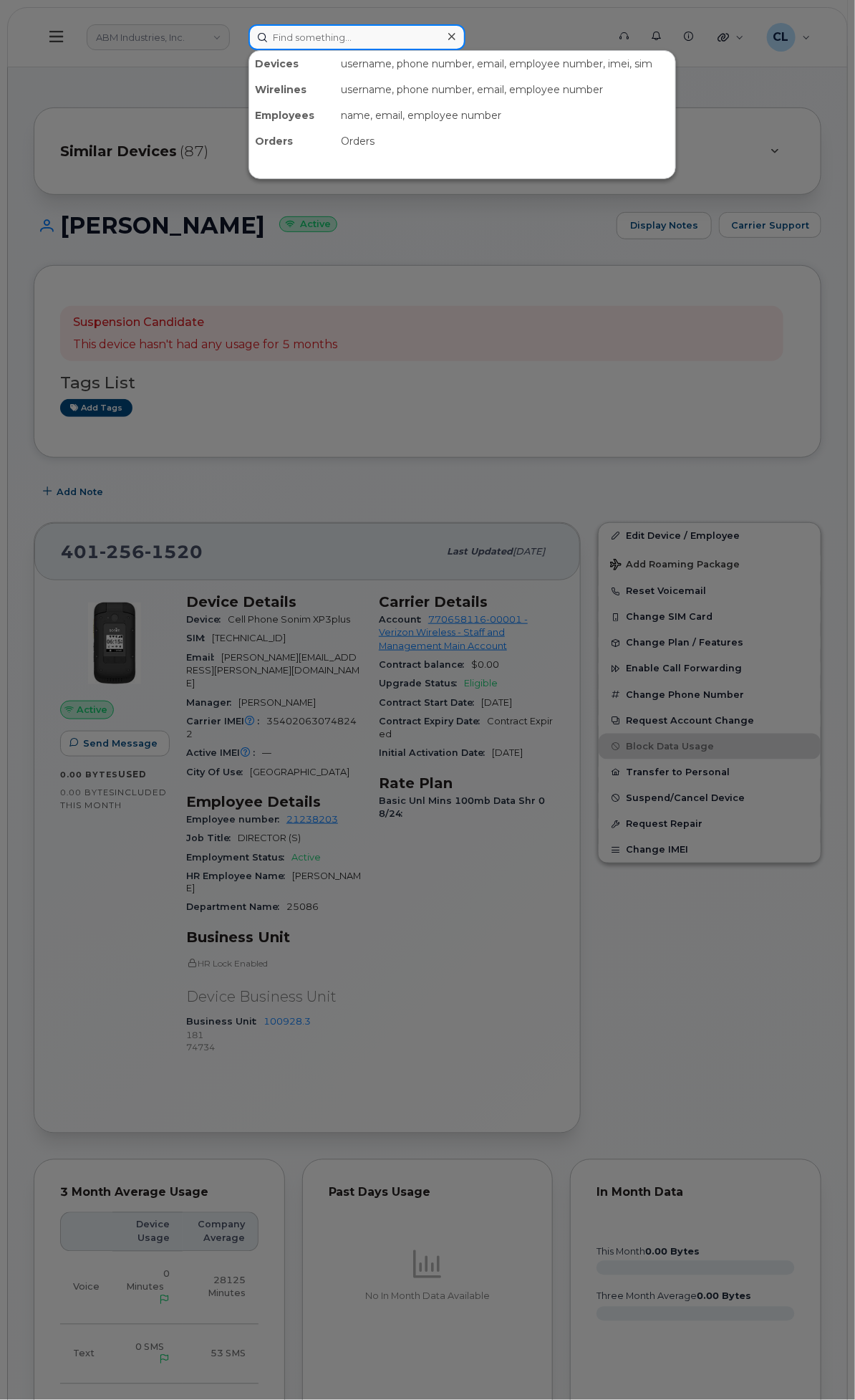
click at [454, 40] on input at bounding box center [356, 36] width 217 height 26
paste input "6503875190"
type input "6503875190"
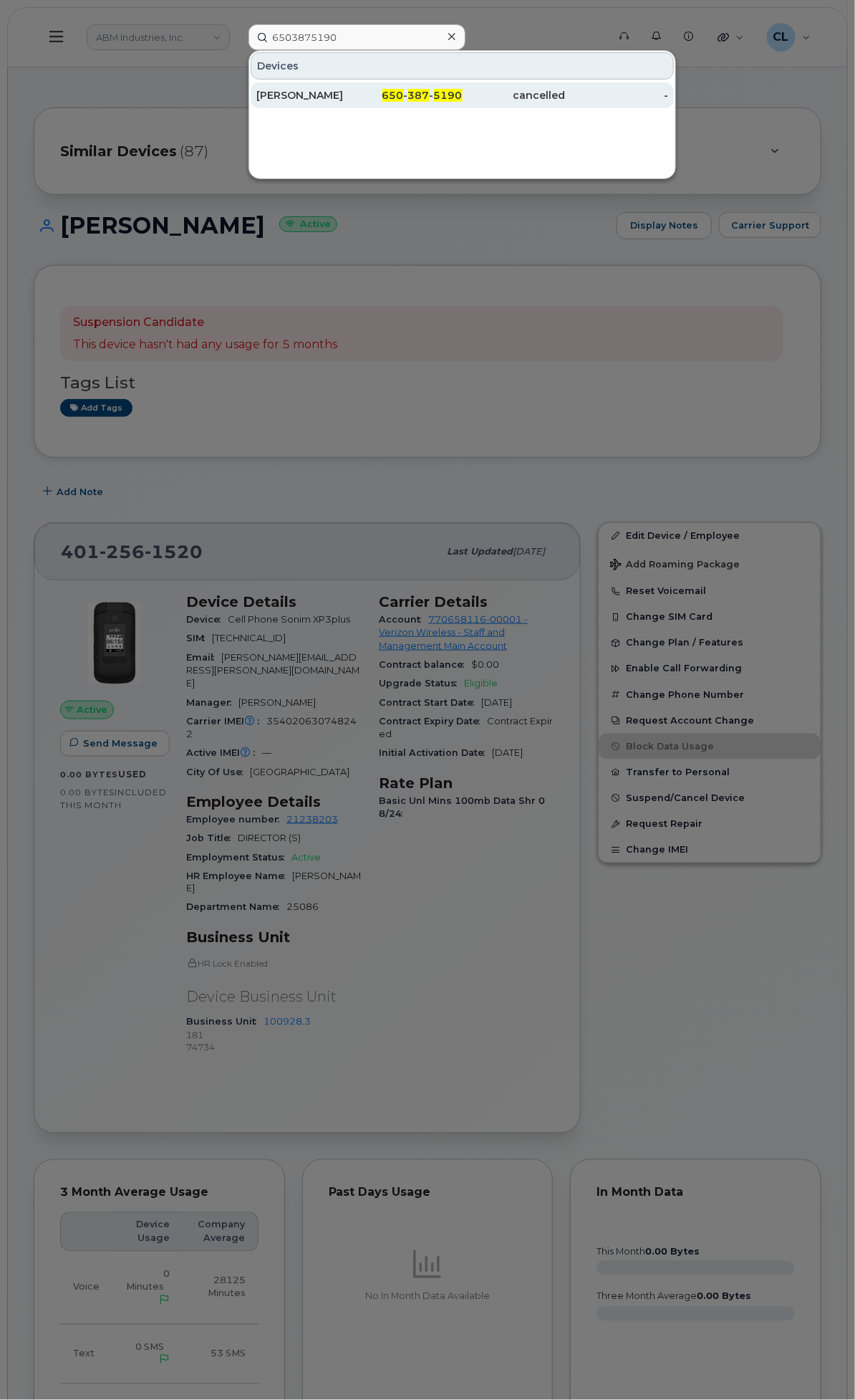
click at [359, 82] on div "[PERSON_NAME]" at bounding box center [308, 95] width 103 height 26
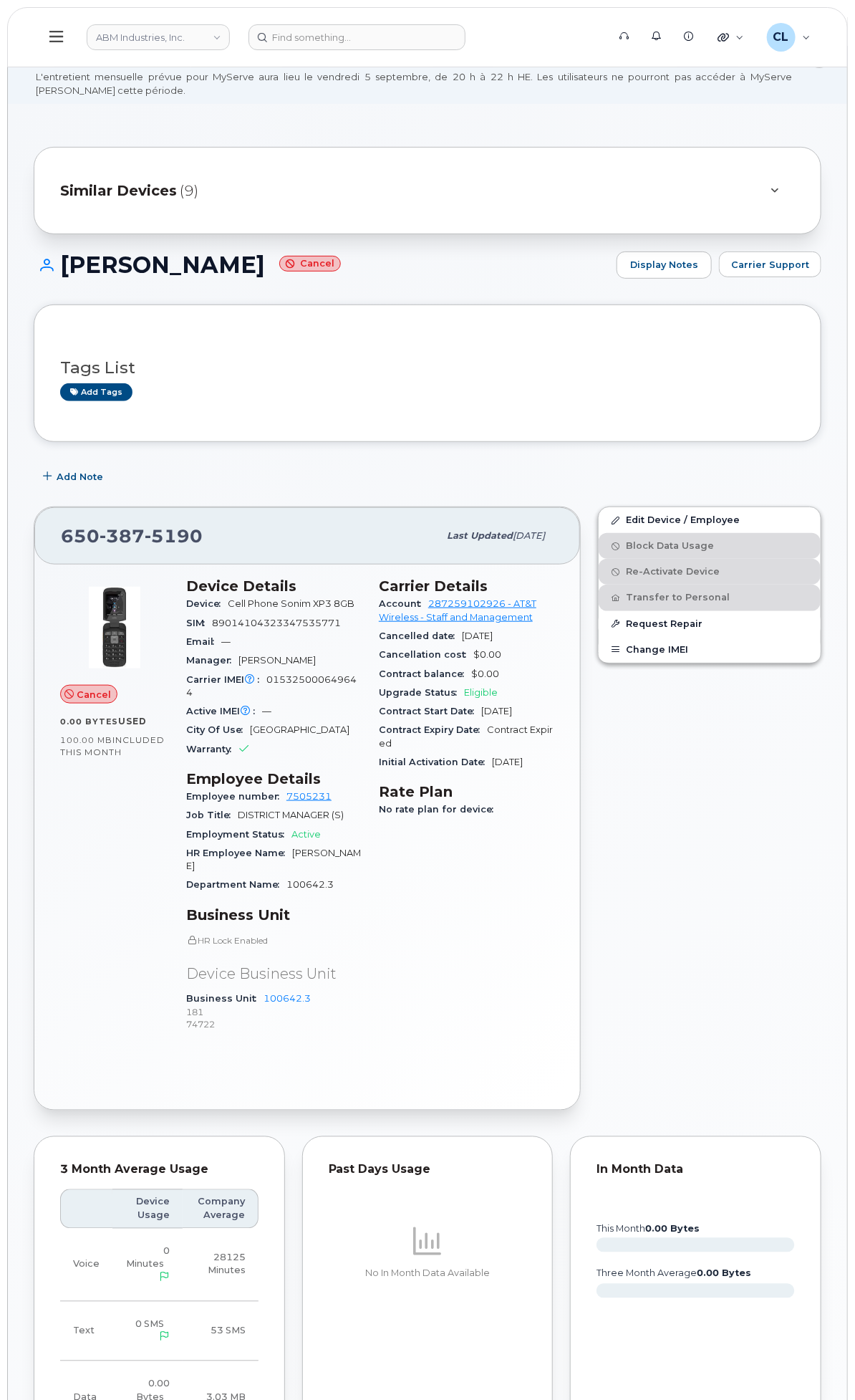
scroll to position [79, 0]
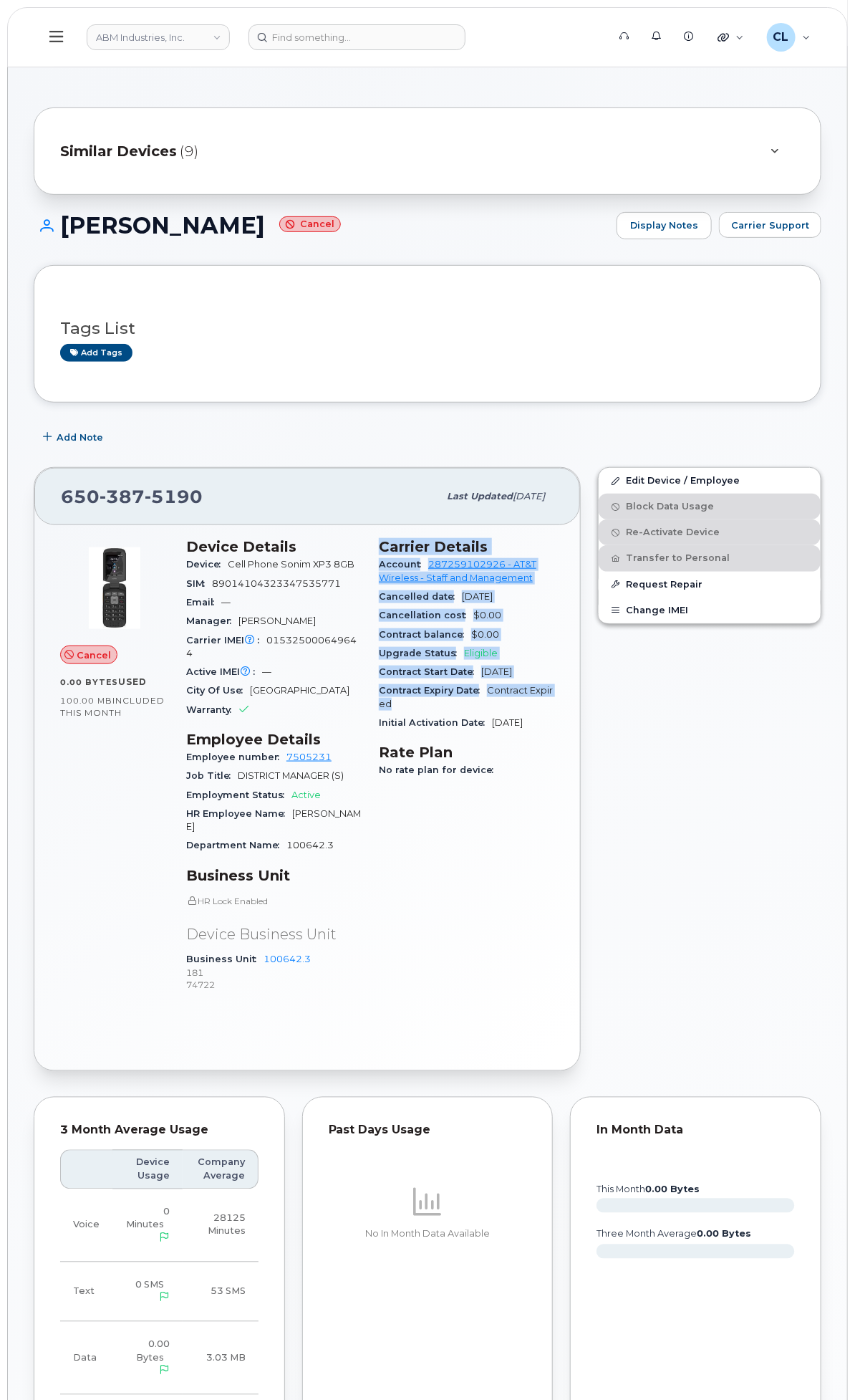
drag, startPoint x: 469, startPoint y: 578, endPoint x: 545, endPoint y: 892, distance: 323.1
click at [545, 732] on section "Carrier Details Account 287259102926 - AT&T Wireless - Staff and Management Can…" at bounding box center [467, 635] width 176 height 194
copy section "Carrier Details Account 287259102926 - AT&T Wireless - Staff and Management Can…"
